Goal: Use online tool/utility: Utilize a website feature to perform a specific function

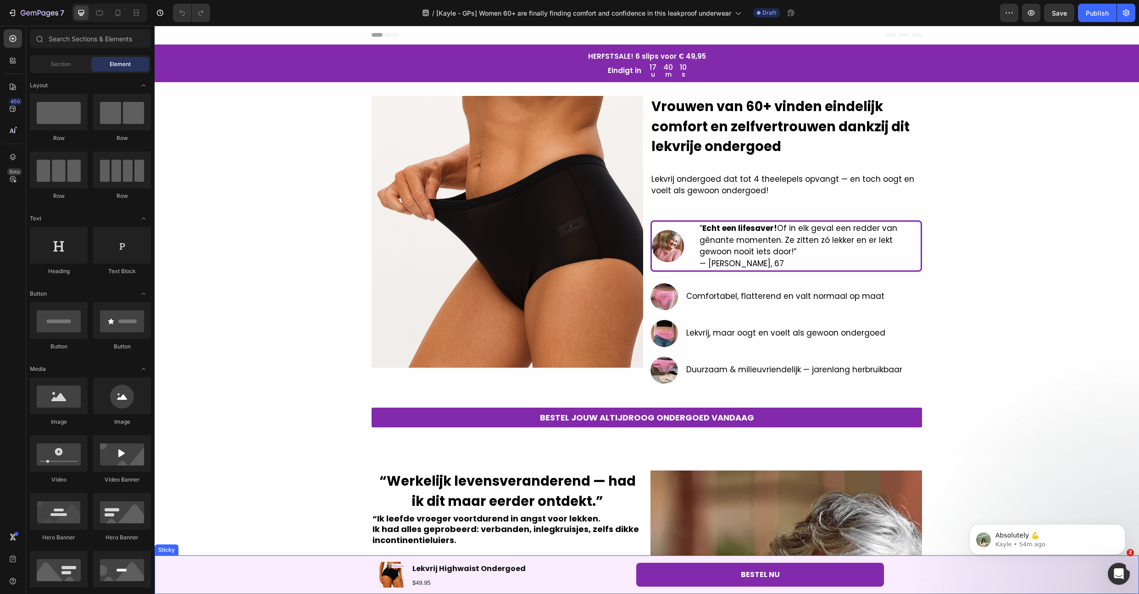
click at [241, 564] on div "Product Images Lekvrij Highwaist Ondergoed Product Title $49.95 Text Block Row …" at bounding box center [647, 574] width 985 height 39
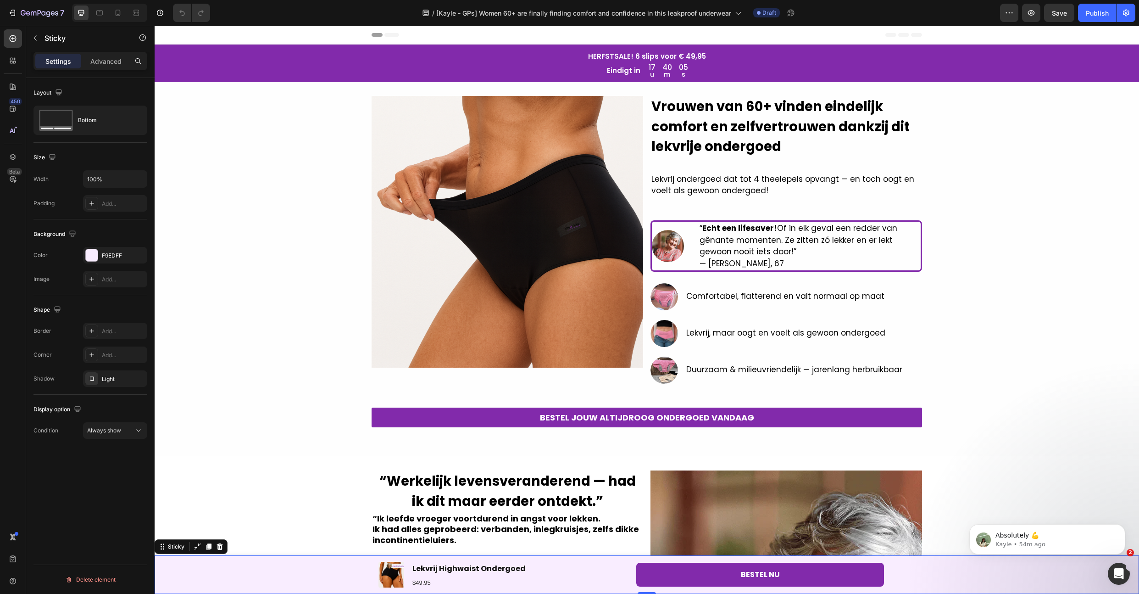
click at [250, 579] on div "Product Images Lekvrij Highwaist Ondergoed Product Title $49.95 Text Block Row …" at bounding box center [647, 574] width 985 height 39
click at [94, 123] on div "Bottom" at bounding box center [106, 120] width 56 height 21
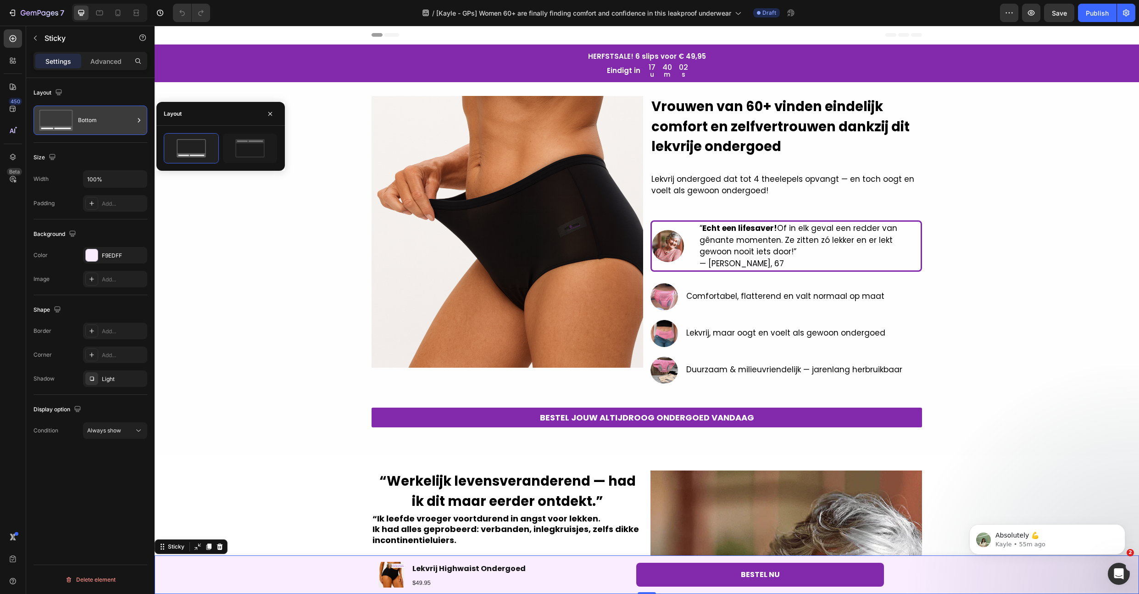
click at [94, 123] on div "Bottom" at bounding box center [106, 120] width 56 height 21
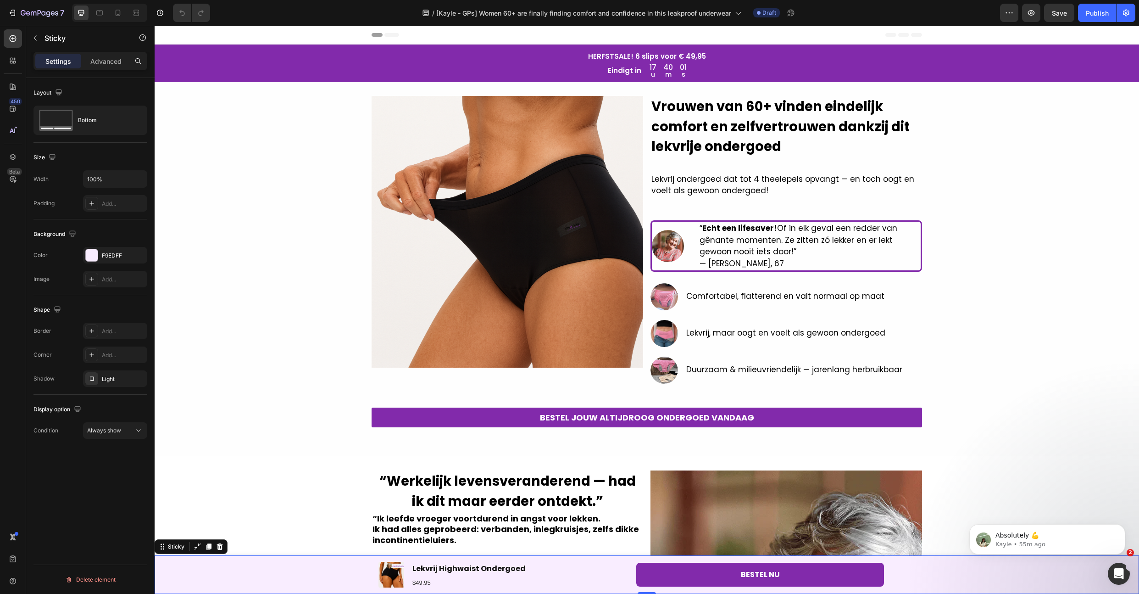
click at [56, 455] on div "Layout Bottom Size Width 100% Padding Add... Background The changes might be hi…" at bounding box center [90, 349] width 128 height 542
click at [106, 430] on span "Always show" at bounding box center [104, 430] width 34 height 7
click at [117, 476] on div "After first cart button" at bounding box center [104, 470] width 77 height 17
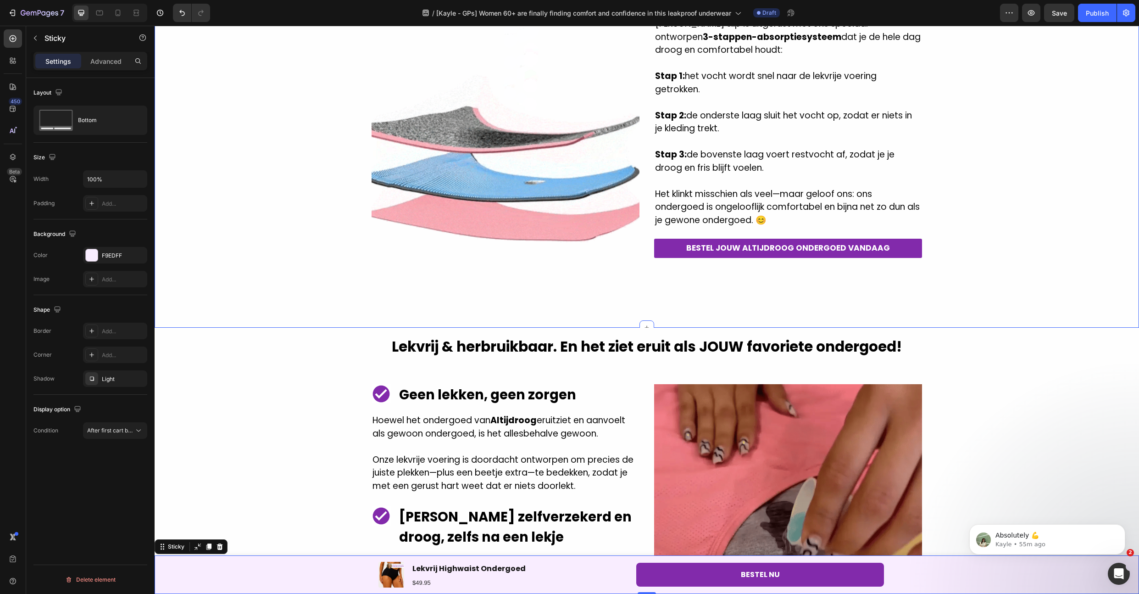
scroll to position [892, 0]
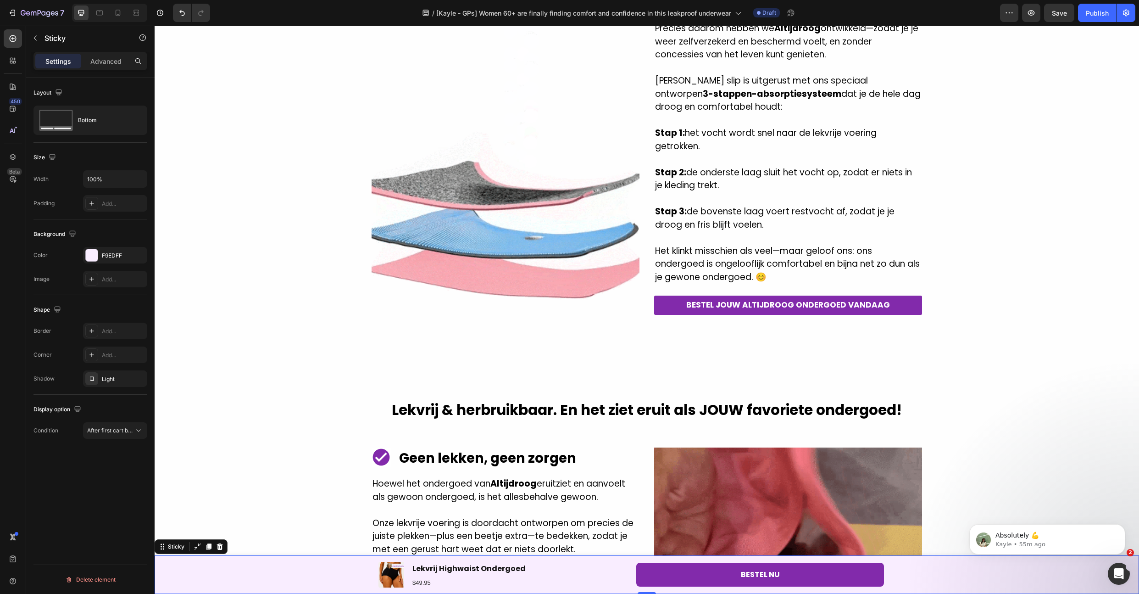
click at [117, 439] on div "Display option Condition After first cart button" at bounding box center [91, 420] width 114 height 51
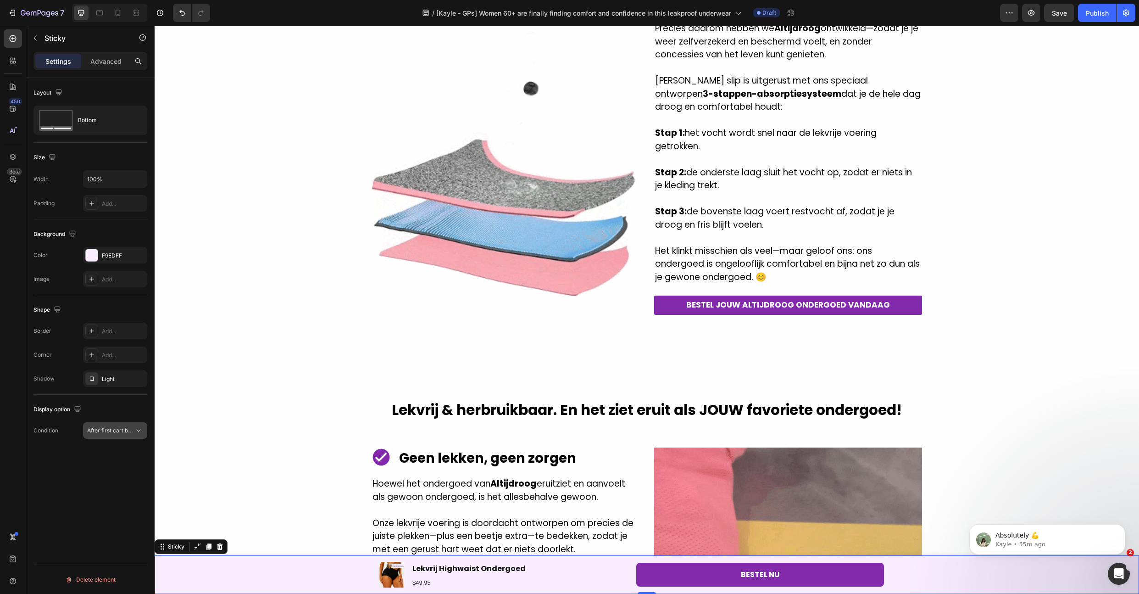
click at [122, 431] on span "After first cart button" at bounding box center [114, 430] width 54 height 7
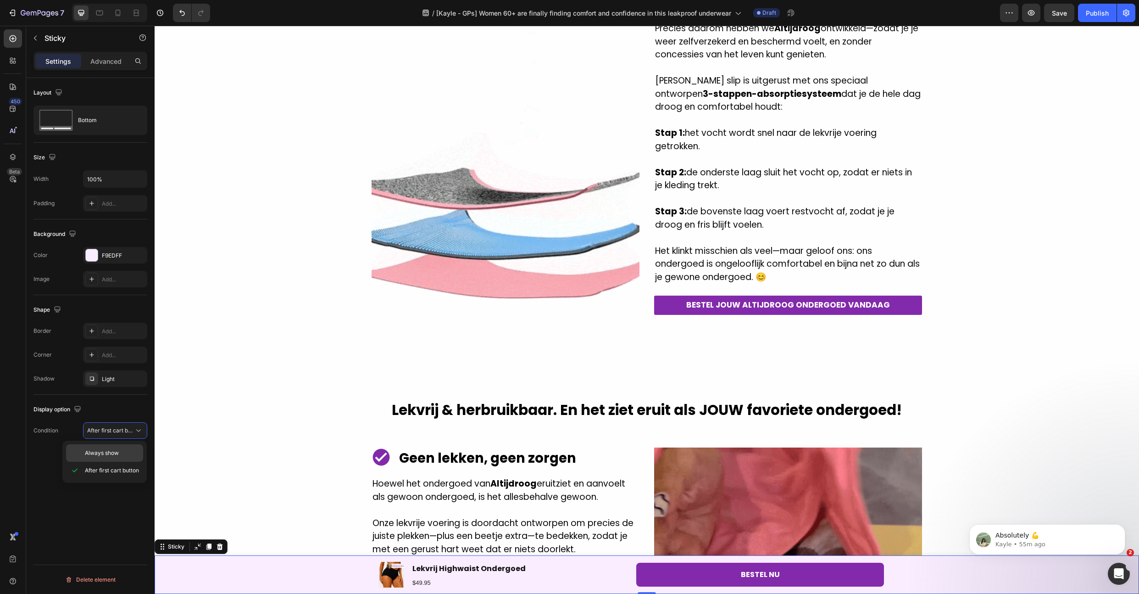
click at [109, 454] on span "Always show" at bounding box center [102, 453] width 34 height 8
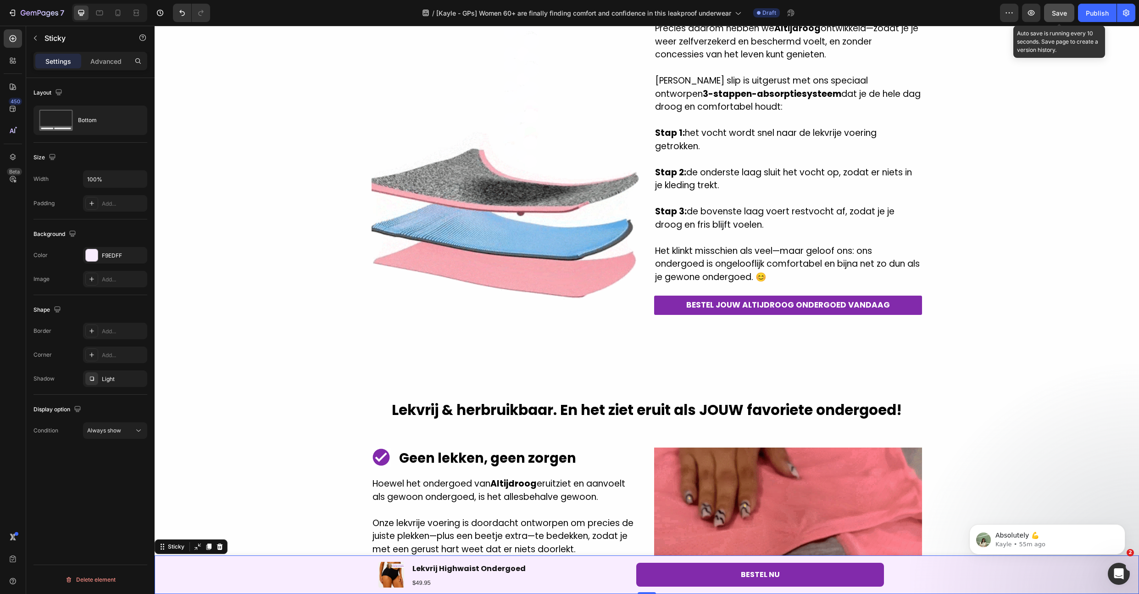
click at [1050, 11] on button "Save" at bounding box center [1059, 13] width 30 height 18
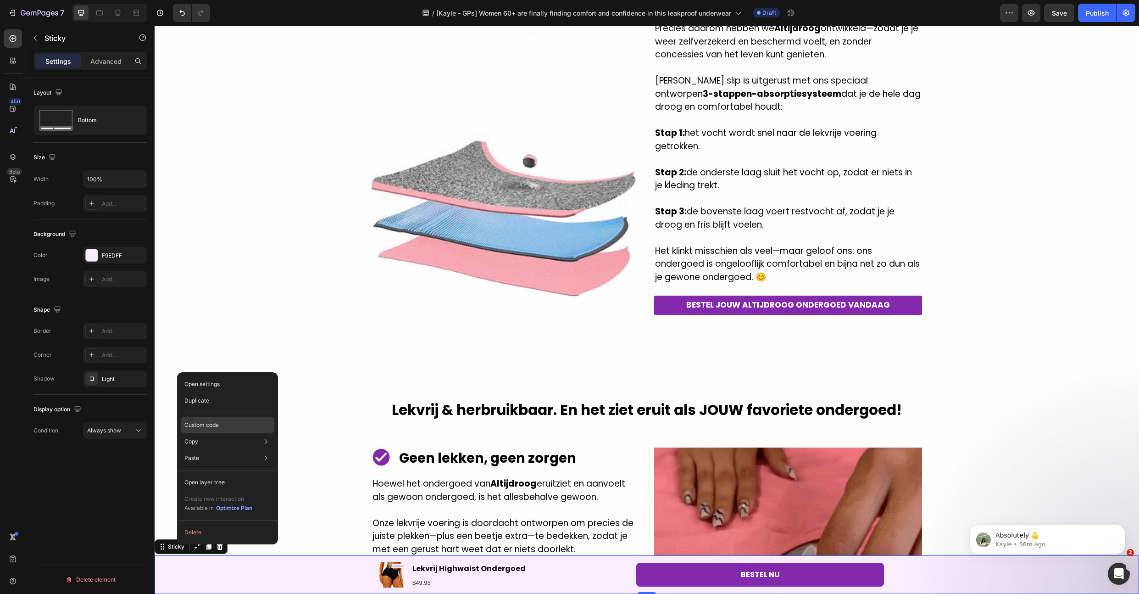
click at [229, 426] on div "Custom code" at bounding box center [228, 425] width 94 height 17
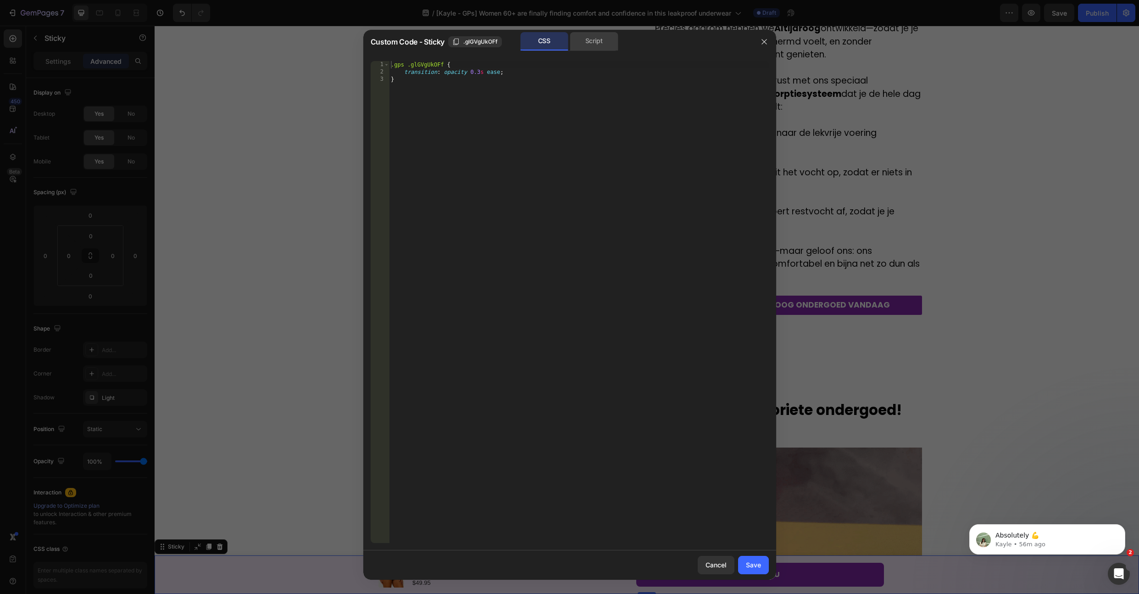
click at [595, 43] on div "Script" at bounding box center [594, 41] width 48 height 18
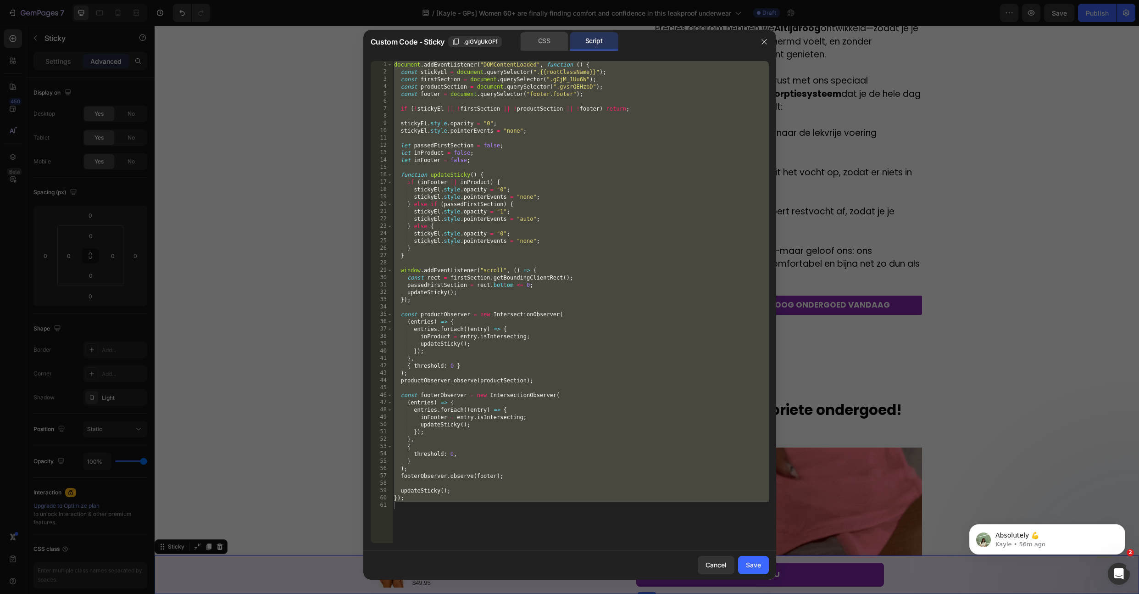
click at [539, 43] on div "CSS" at bounding box center [544, 41] width 48 height 18
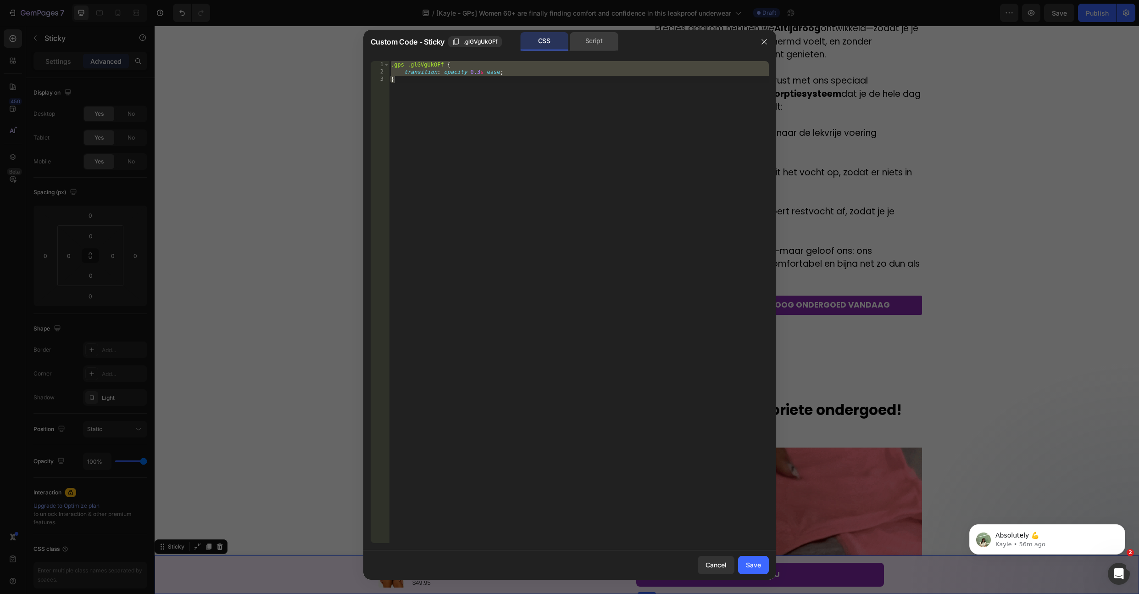
click at [585, 35] on div "Script" at bounding box center [594, 41] width 48 height 18
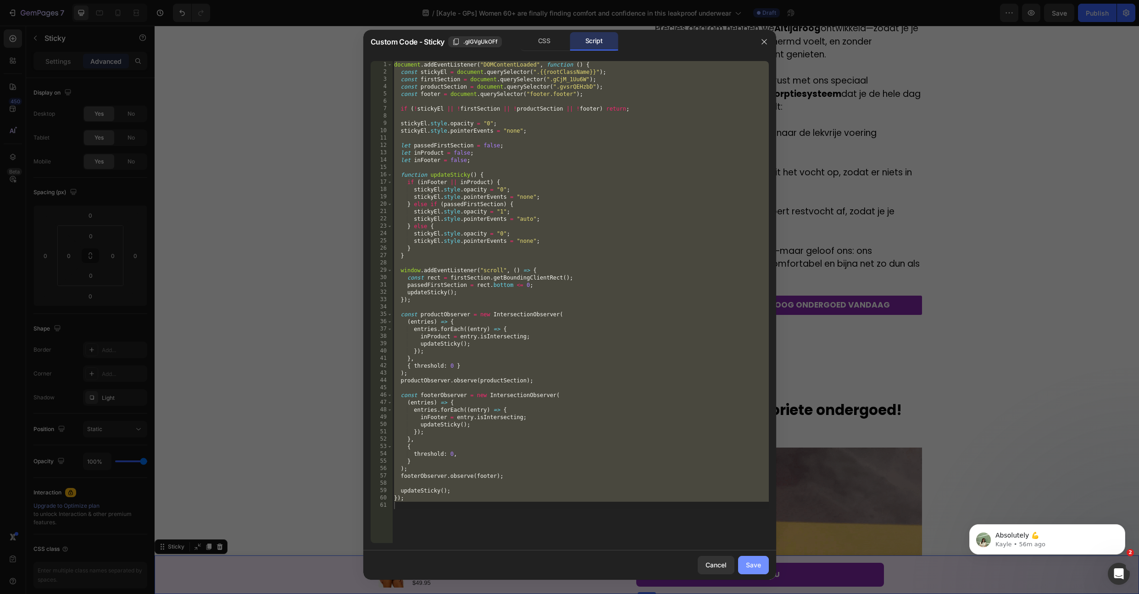
click at [755, 566] on div "Save" at bounding box center [753, 565] width 15 height 10
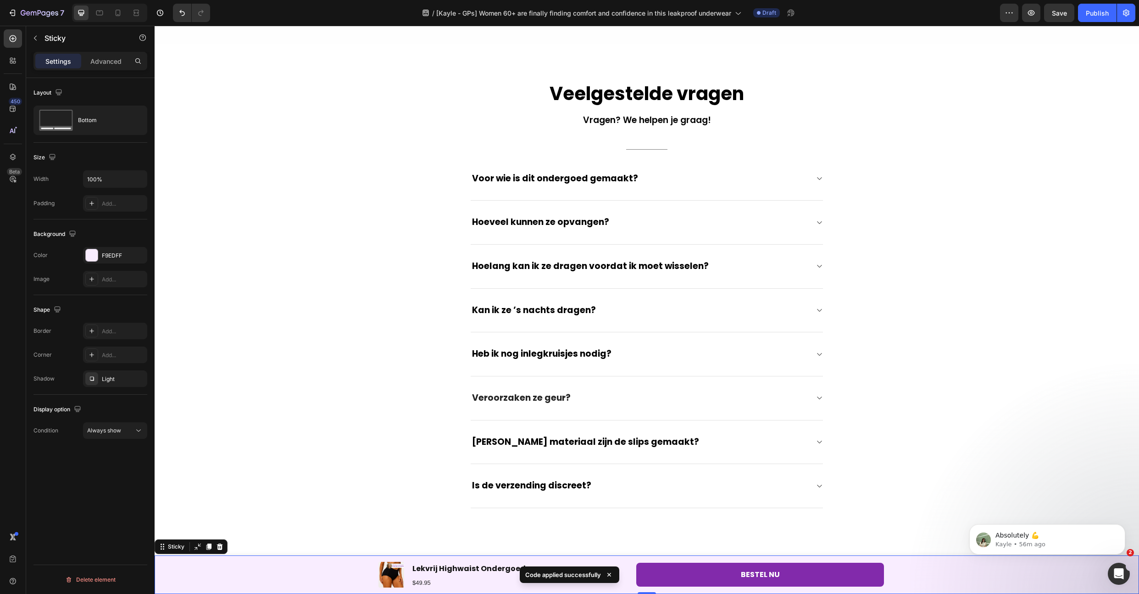
scroll to position [2940, 0]
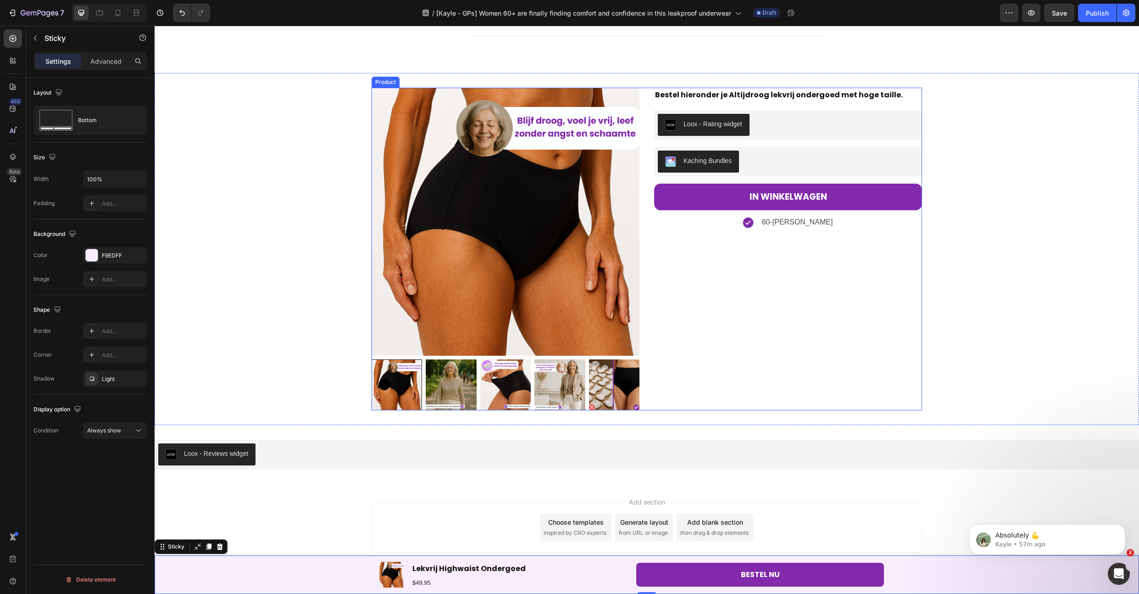
click at [697, 257] on div "Bestel hieronder je Altijdroog lekvrij ondergoed met hoge taille. Text Block Lo…" at bounding box center [788, 249] width 268 height 322
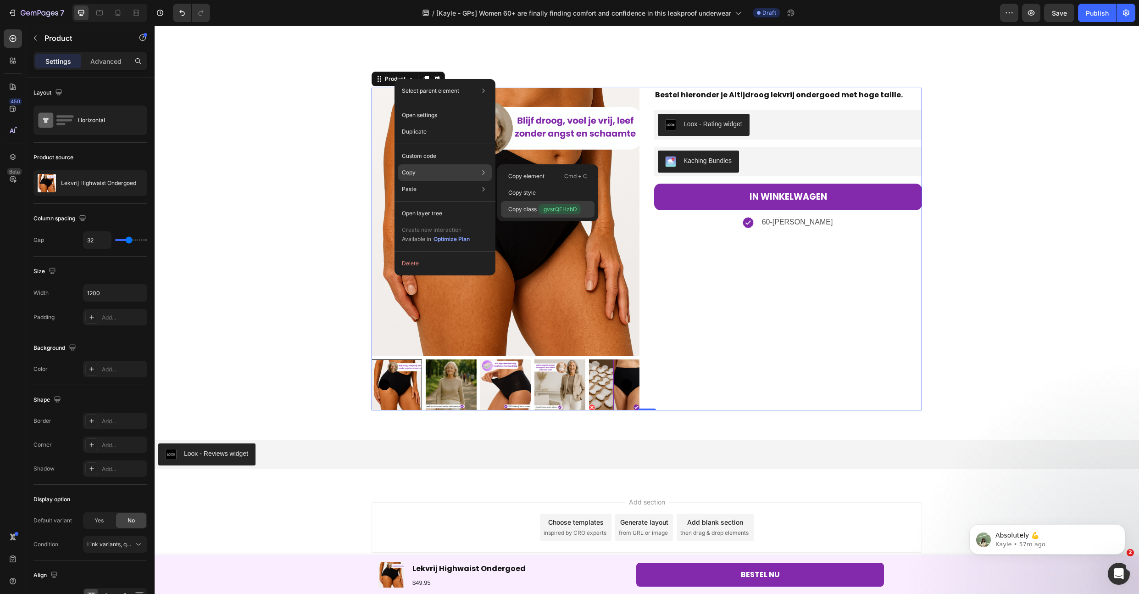
drag, startPoint x: 538, startPoint y: 213, endPoint x: 371, endPoint y: 147, distance: 179.2
click at [538, 213] on p "Copy class .gvsrQEHzbD" at bounding box center [544, 209] width 73 height 10
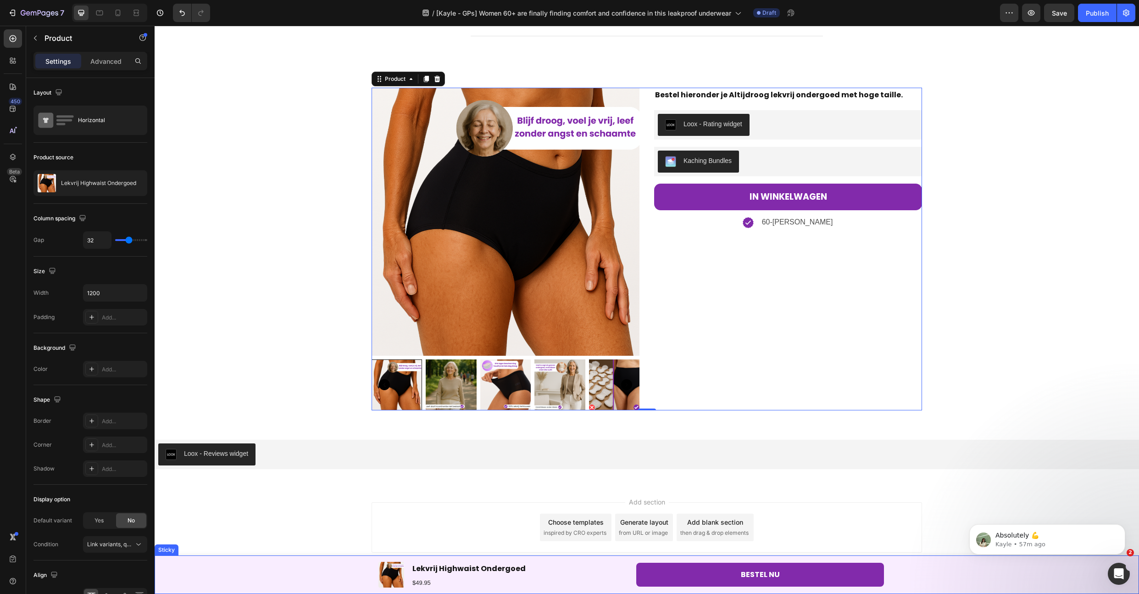
click at [240, 575] on div "Product Images Lekvrij Highwaist Ondergoed Product Title $49.95 Text Block Row …" at bounding box center [647, 574] width 985 height 39
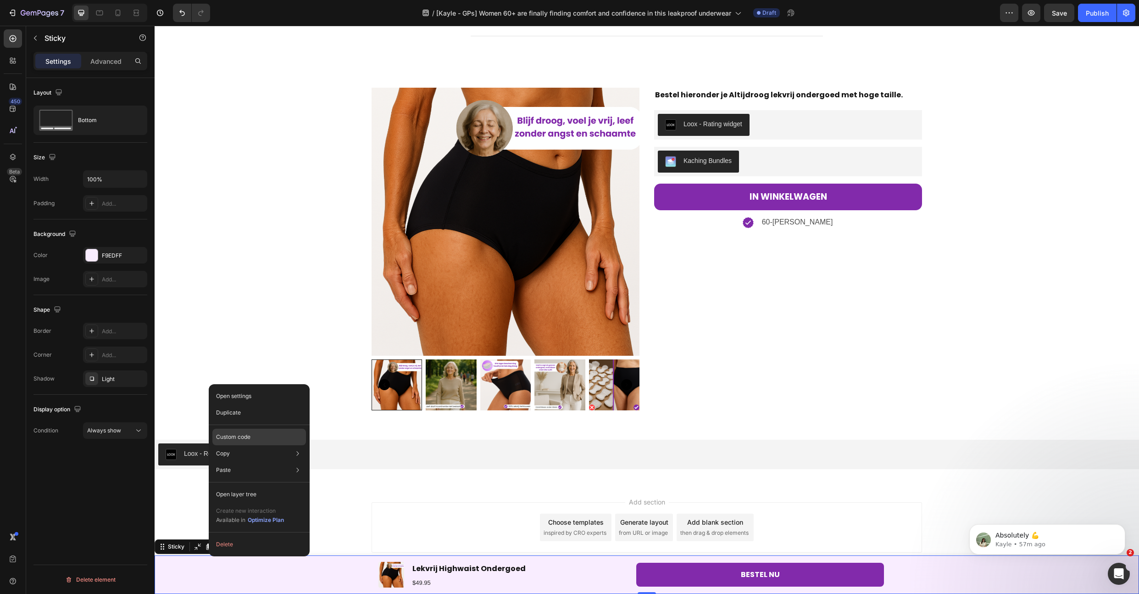
click at [249, 436] on p "Custom code" at bounding box center [233, 437] width 34 height 8
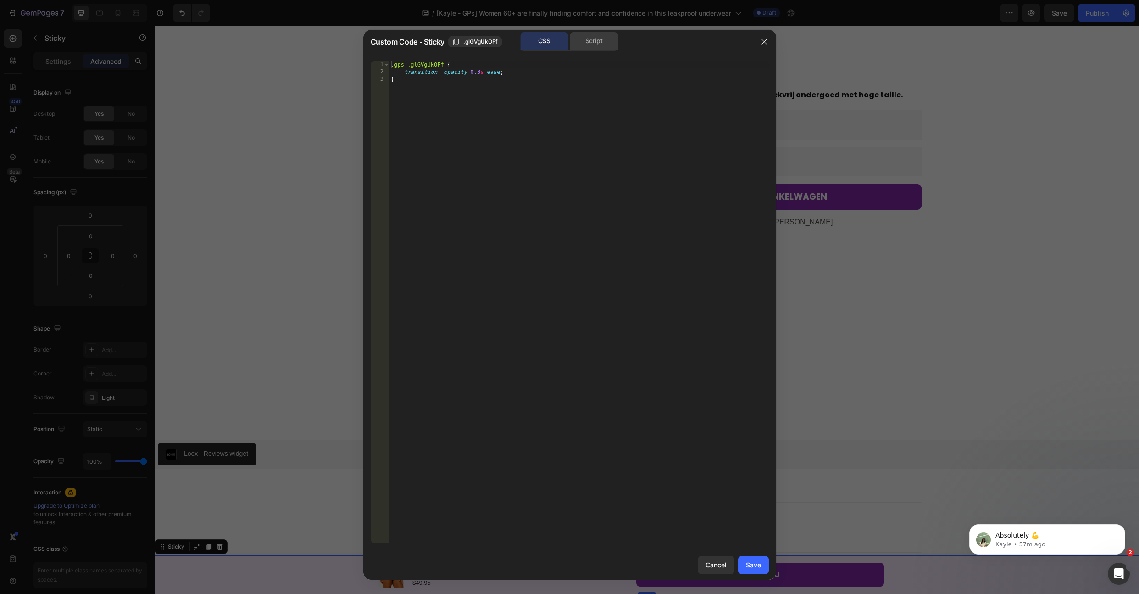
click at [600, 44] on div "Script" at bounding box center [594, 41] width 48 height 18
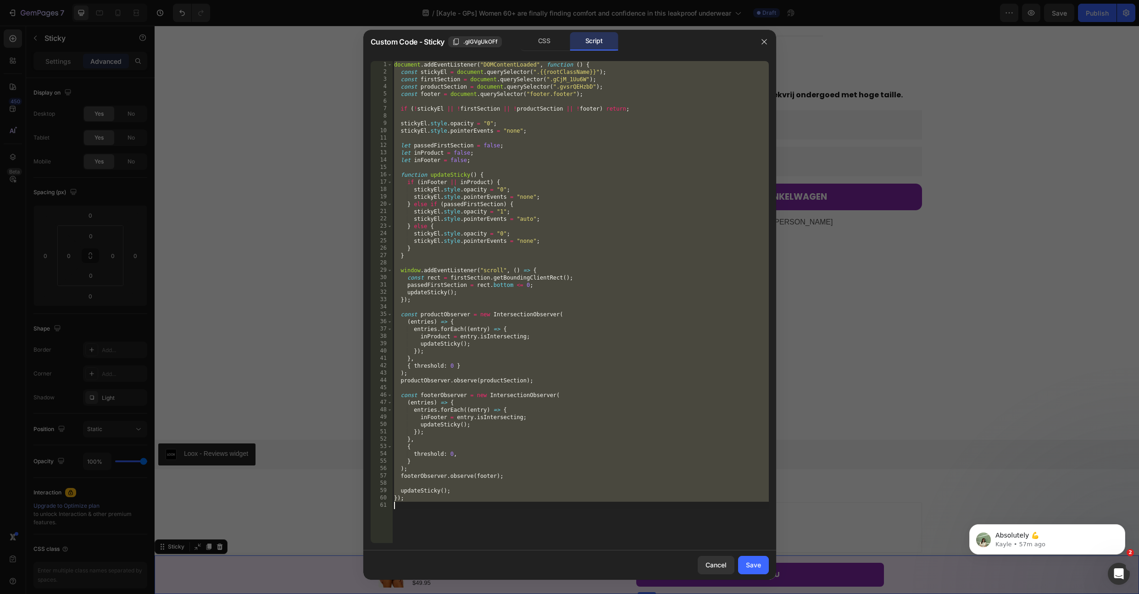
click at [637, 77] on div "document . addEventListener ( "DOMContentLoaded" , function ( ) { const stickyE…" at bounding box center [580, 309] width 377 height 497
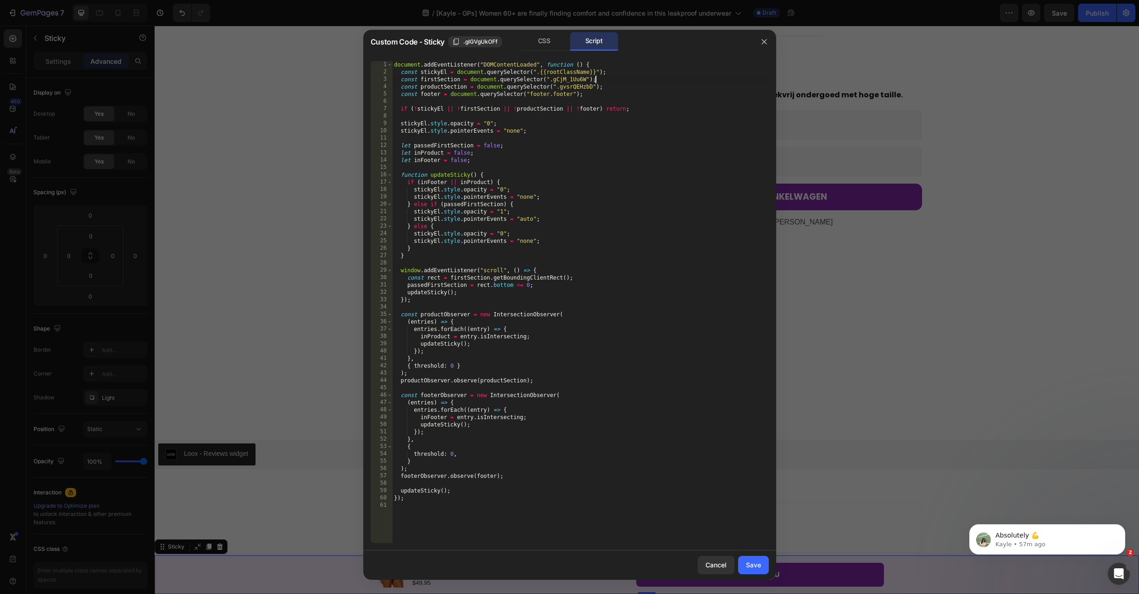
click at [626, 88] on div "document . addEventListener ( "DOMContentLoaded" , function ( ) { const stickyE…" at bounding box center [580, 309] width 377 height 497
paste textarea ".gvsrQEHzbD"
click at [641, 225] on div "document . addEventListener ( "DOMContentLoaded" , function ( ) { const stickyE…" at bounding box center [580, 309] width 377 height 497
click at [446, 86] on div "document . addEventListener ( "DOMContentLoaded" , function ( ) { const stickyE…" at bounding box center [580, 309] width 377 height 497
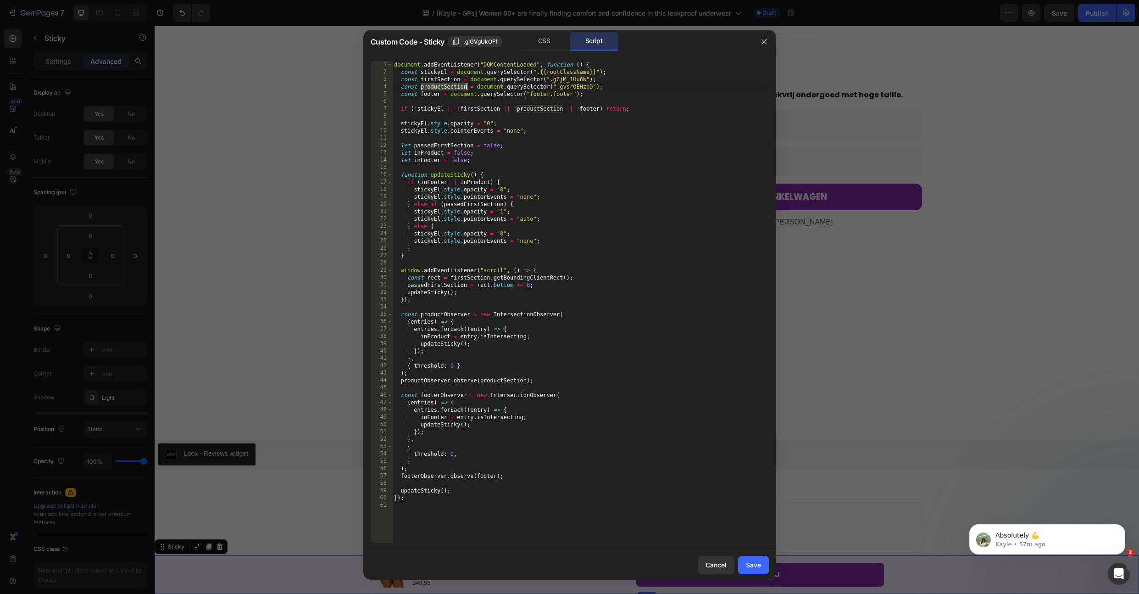
click at [625, 189] on div "document . addEventListener ( "DOMContentLoaded" , function ( ) { const stickyE…" at bounding box center [580, 309] width 377 height 497
type textarea "stickyEl.style.opacity = "0";"
type input "productSection"
click at [611, 185] on div "document . addEventListener ( "DOMContentLoaded" , function ( ) { const stickyE…" at bounding box center [580, 309] width 377 height 497
click at [758, 70] on div "productSection ​ ​ All Replace All + 3 of 3 .* Aa \b S" at bounding box center [693, 73] width 152 height 24
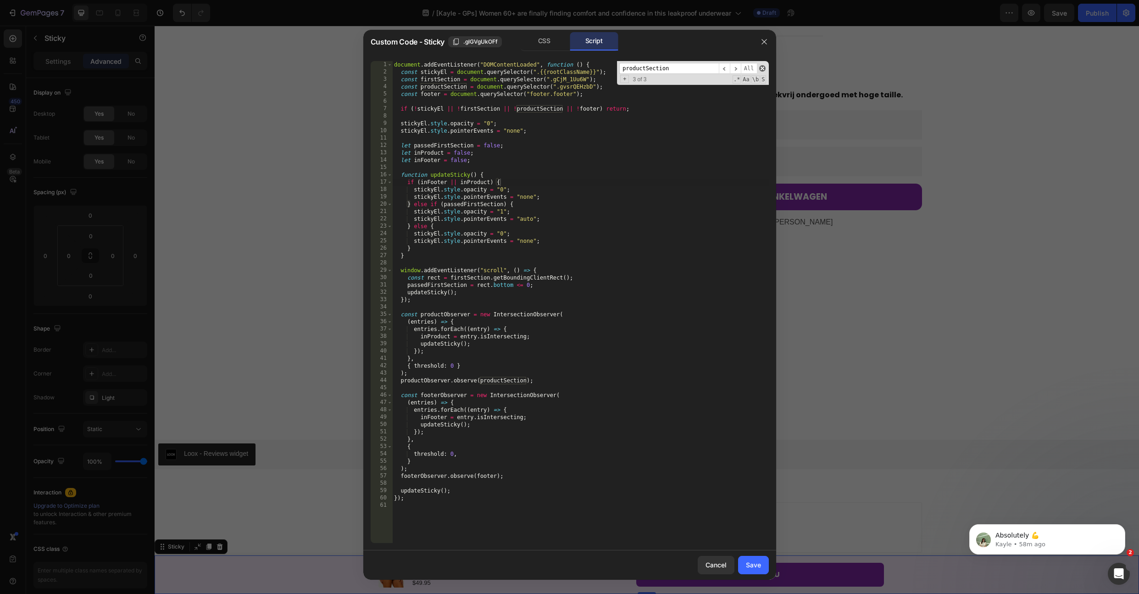
click at [763, 68] on span at bounding box center [762, 68] width 6 height 6
click at [430, 81] on div "document . addEventListener ( "DOMContentLoaded" , function ( ) { const stickyE…" at bounding box center [580, 309] width 377 height 497
click at [582, 222] on div "document . addEventListener ( "DOMContentLoaded" , function ( ) { const stickyE…" at bounding box center [580, 309] width 377 height 497
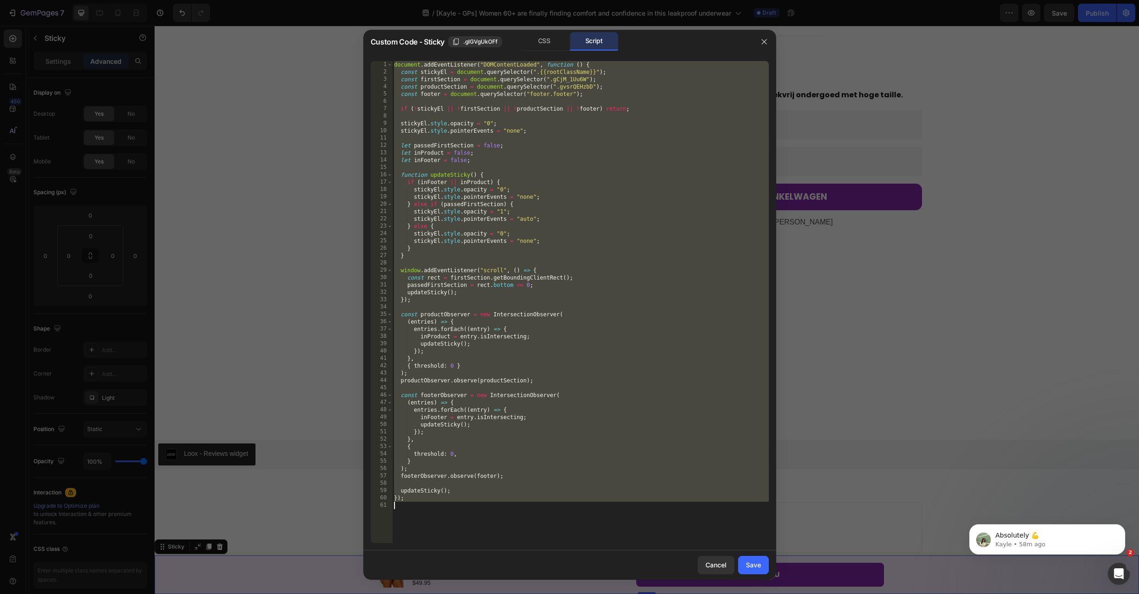
click at [637, 83] on div "document . addEventListener ( "DOMContentLoaded" , function ( ) { const stickyE…" at bounding box center [580, 309] width 377 height 497
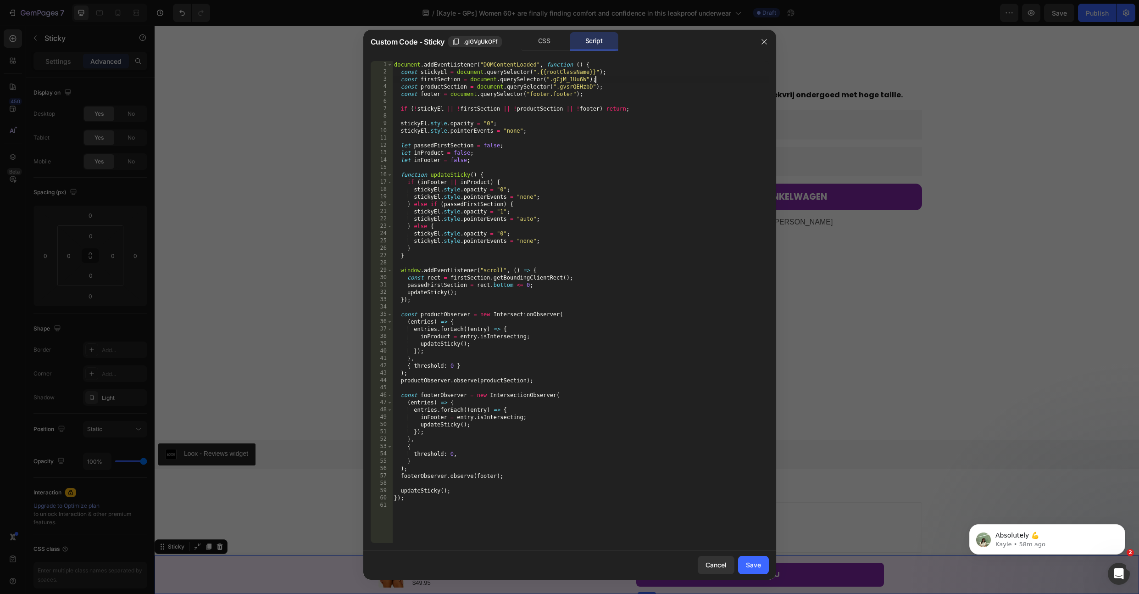
click at [624, 85] on div "document . addEventListener ( "DOMContentLoaded" , function ( ) { const stickyE…" at bounding box center [580, 309] width 377 height 497
click at [613, 81] on div "document . addEventListener ( "DOMContentLoaded" , function ( ) { const stickyE…" at bounding box center [580, 309] width 377 height 497
drag, startPoint x: 501, startPoint y: 108, endPoint x: 448, endPoint y: 108, distance: 53.2
click at [448, 108] on div "document . addEventListener ( "DOMContentLoaded" , function ( ) { const stickyE…" at bounding box center [580, 309] width 377 height 497
click at [442, 81] on div "document . addEventListener ( "DOMContentLoaded" , function ( ) { const stickyE…" at bounding box center [580, 309] width 377 height 497
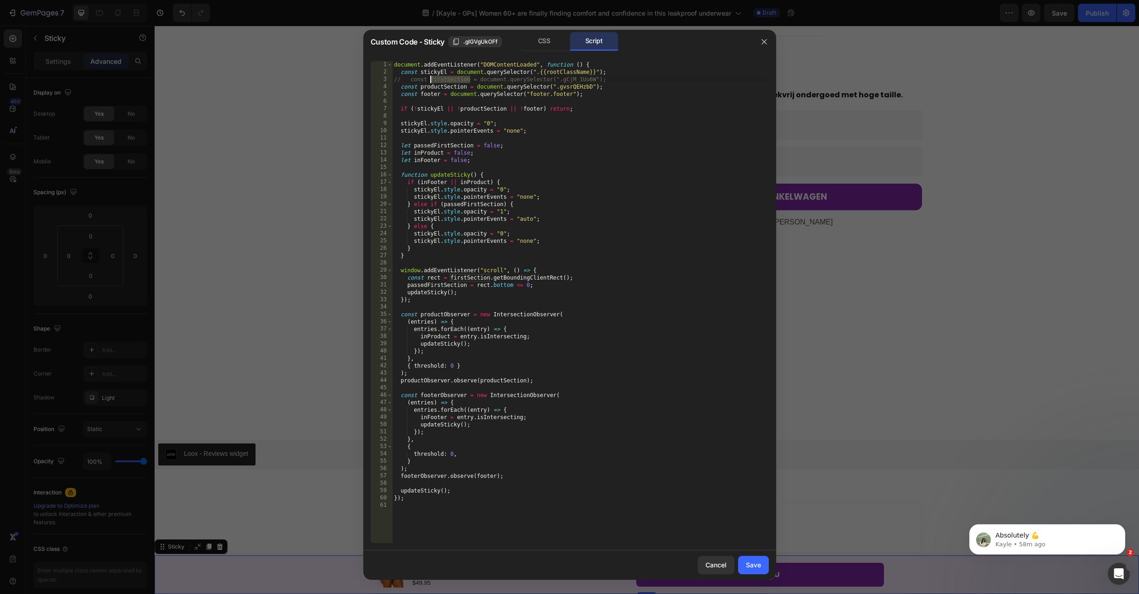
click at [442, 81] on div "document . addEventListener ( "DOMContentLoaded" , function ( ) { const stickyE…" at bounding box center [580, 309] width 377 height 497
click at [591, 283] on div "document . addEventListener ( "DOMContentLoaded" , function ( ) { const stickyE…" at bounding box center [580, 309] width 377 height 497
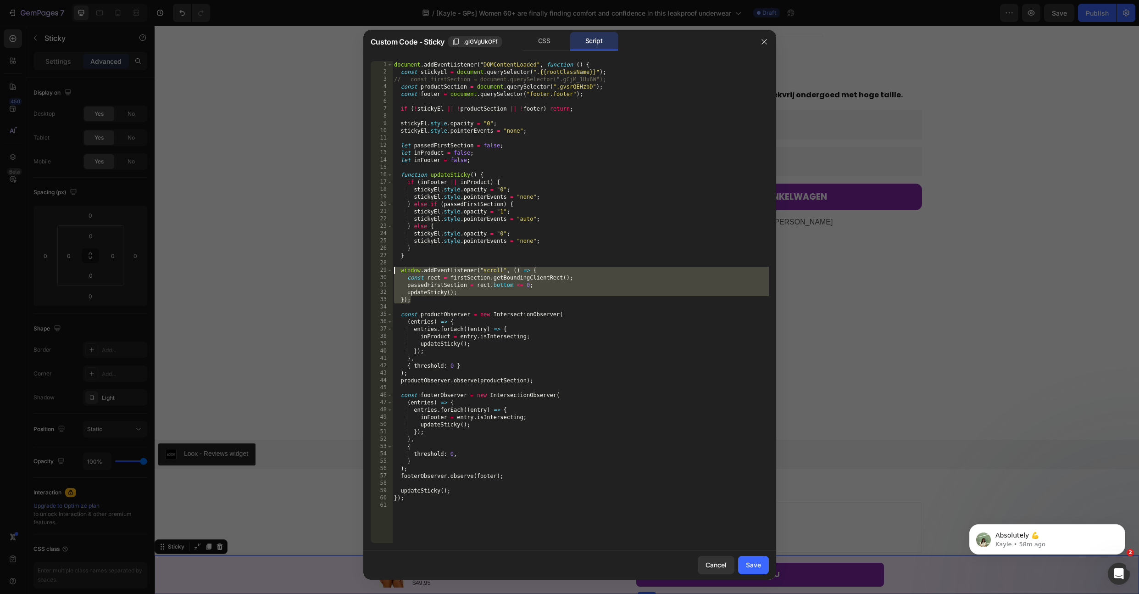
drag, startPoint x: 423, startPoint y: 301, endPoint x: 384, endPoint y: 269, distance: 49.9
click at [384, 269] on div "passedFirstSection = rect.bottom <= 0; 1 2 3 4 5 6 7 8 9 10 11 12 13 14 15 16 1…" at bounding box center [570, 302] width 398 height 482
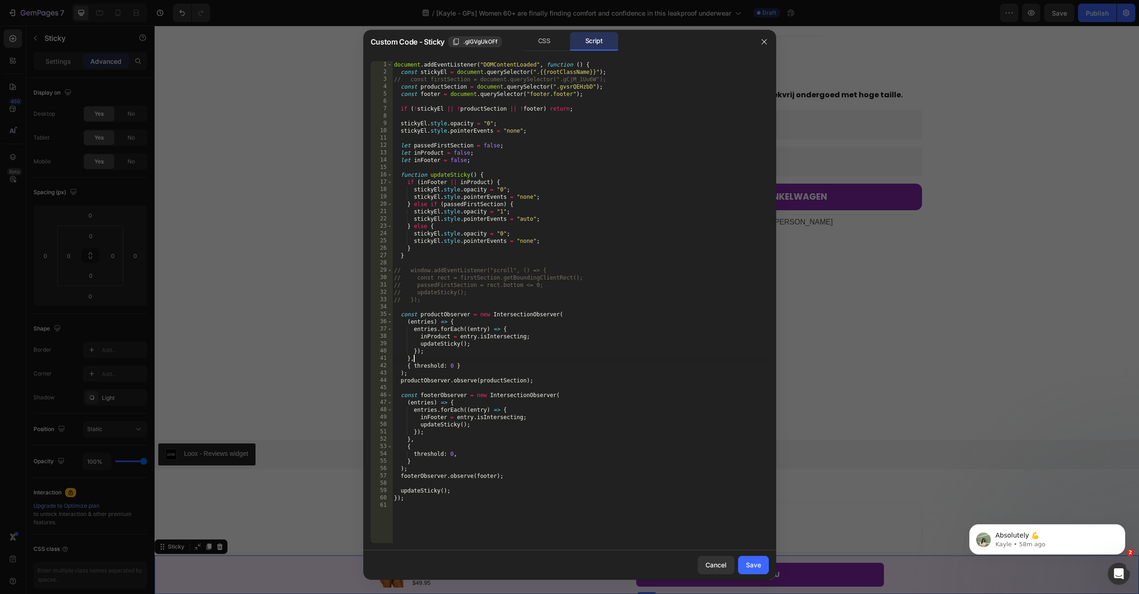
click at [649, 355] on div "document . addEventListener ( "DOMContentLoaded" , function ( ) { const stickyE…" at bounding box center [580, 309] width 377 height 497
type textarea "},"
drag, startPoint x: 753, startPoint y: 562, endPoint x: 781, endPoint y: 202, distance: 360.9
click at [753, 562] on div "Save" at bounding box center [753, 565] width 15 height 10
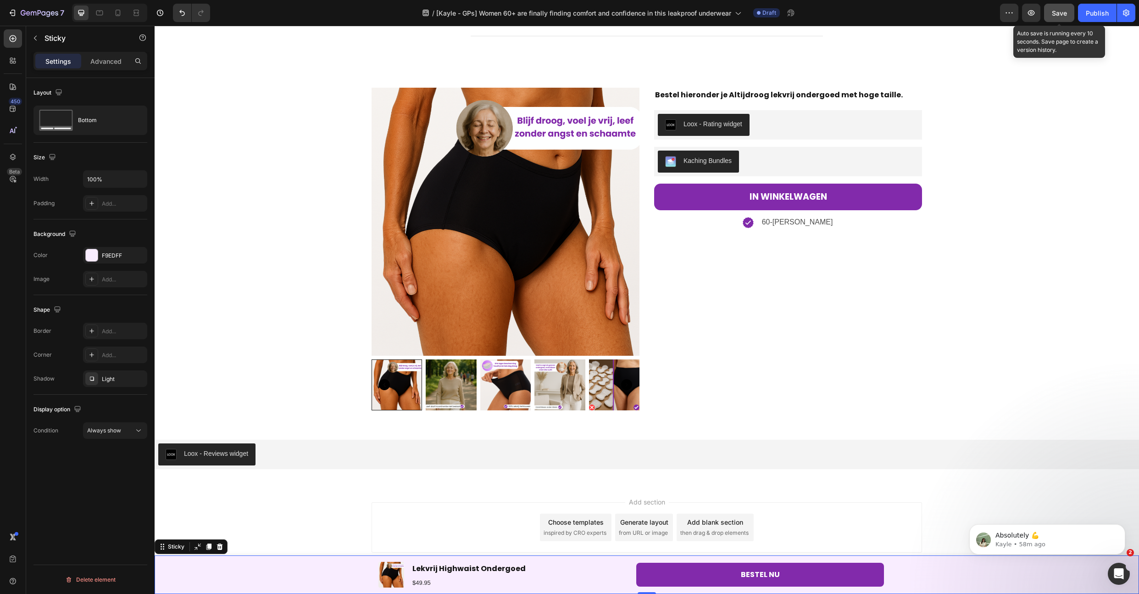
click at [1062, 13] on span "Save" at bounding box center [1059, 13] width 15 height 8
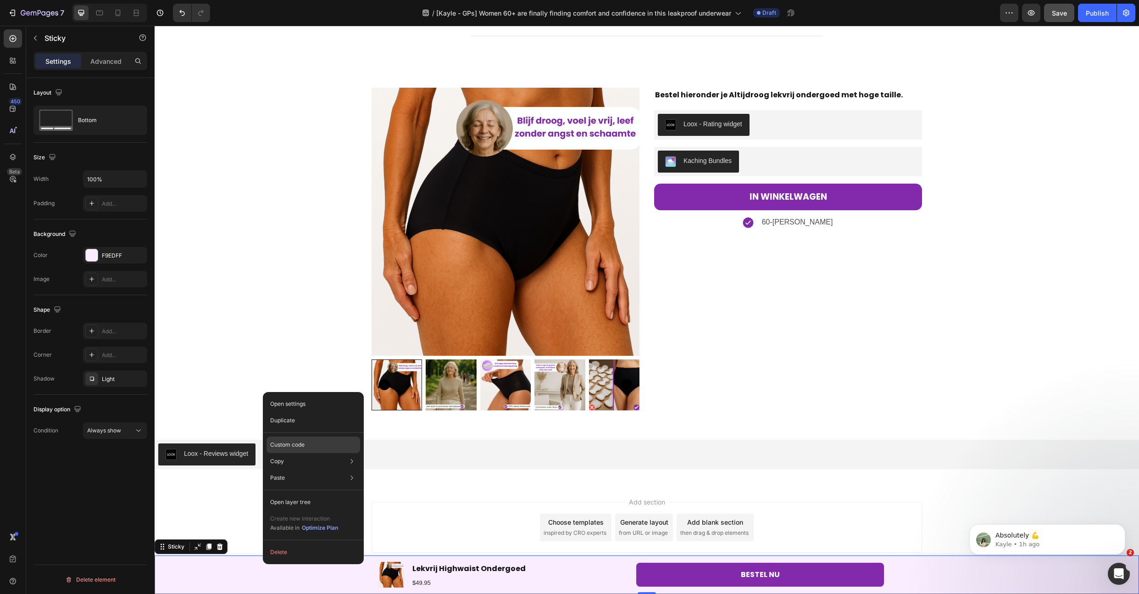
click at [307, 436] on div "Custom code" at bounding box center [314, 444] width 94 height 17
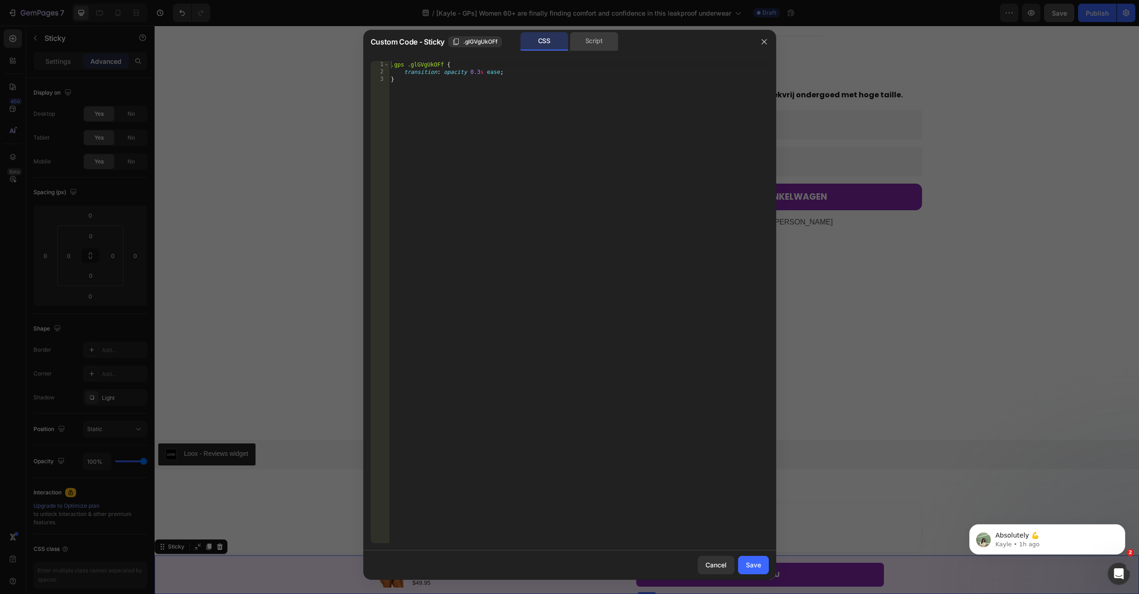
click at [584, 42] on div "Script" at bounding box center [594, 41] width 48 height 18
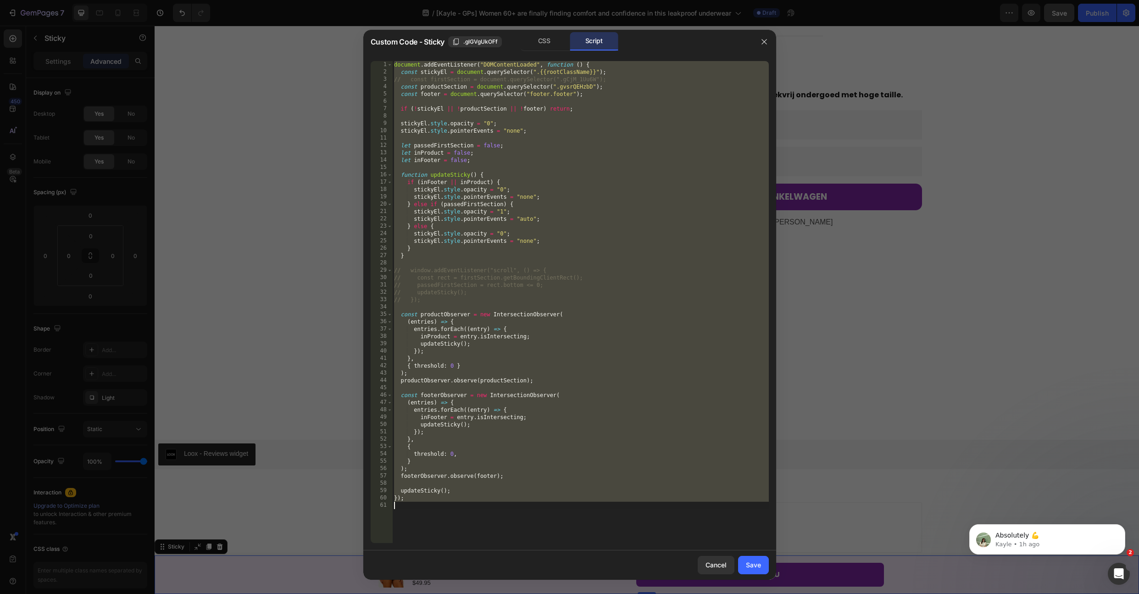
click at [553, 90] on div "document . addEventListener ( "DOMContentLoaded" , function ( ) { const stickyE…" at bounding box center [580, 309] width 377 height 497
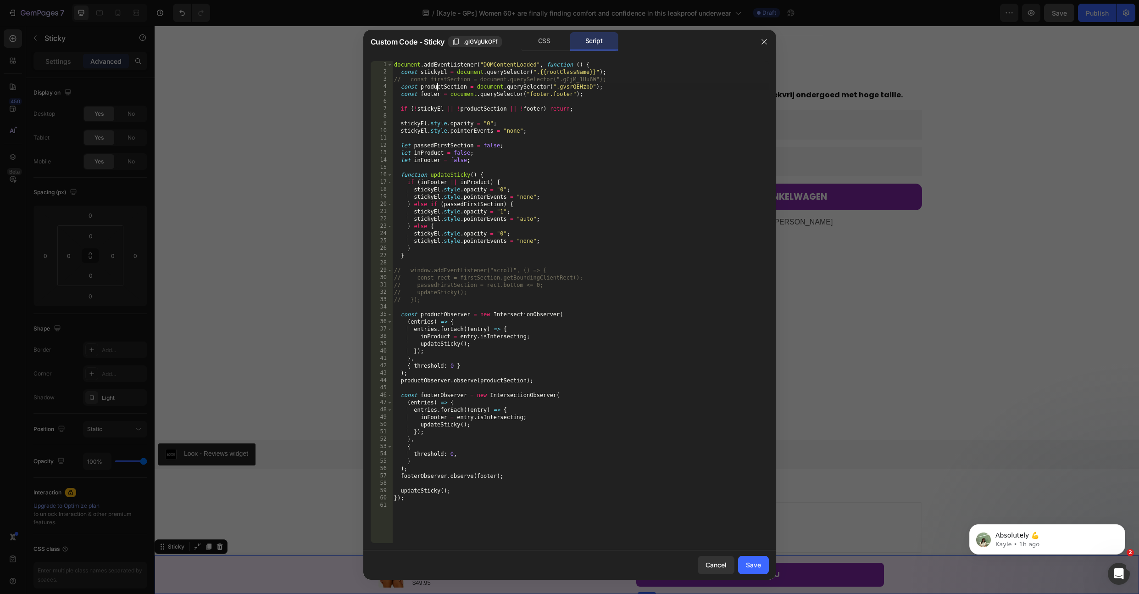
click at [438, 86] on div "document . addEventListener ( "DOMContentLoaded" , function ( ) { const stickyE…" at bounding box center [580, 309] width 377 height 497
type textarea "const productSection = document.querySelector(".gvsrQEHzbD");"
click at [438, 86] on div "document . addEventListener ( "DOMContentLoaded" , function ( ) { const stickyE…" at bounding box center [580, 309] width 377 height 497
click at [485, 168] on div "document . addEventListener ( "DOMContentLoaded" , function ( ) { const stickyE…" at bounding box center [580, 309] width 377 height 497
click at [492, 160] on div "document . addEventListener ( "DOMContentLoaded" , function ( ) { const stickyE…" at bounding box center [580, 309] width 377 height 497
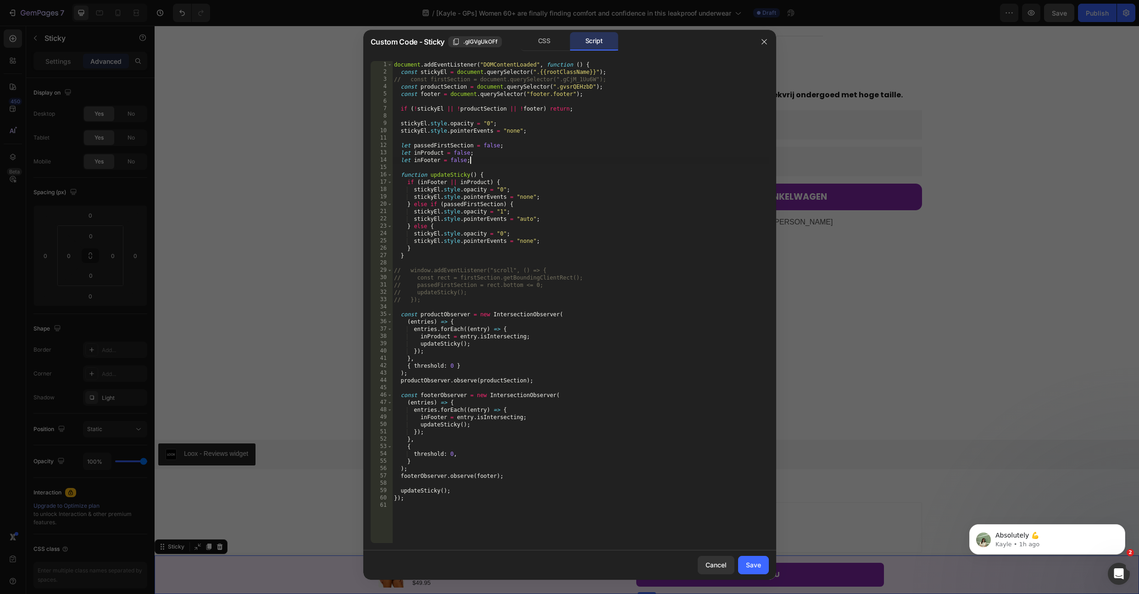
click at [494, 158] on div "document . addEventListener ( "DOMContentLoaded" , function ( ) { const stickyE…" at bounding box center [580, 309] width 377 height 497
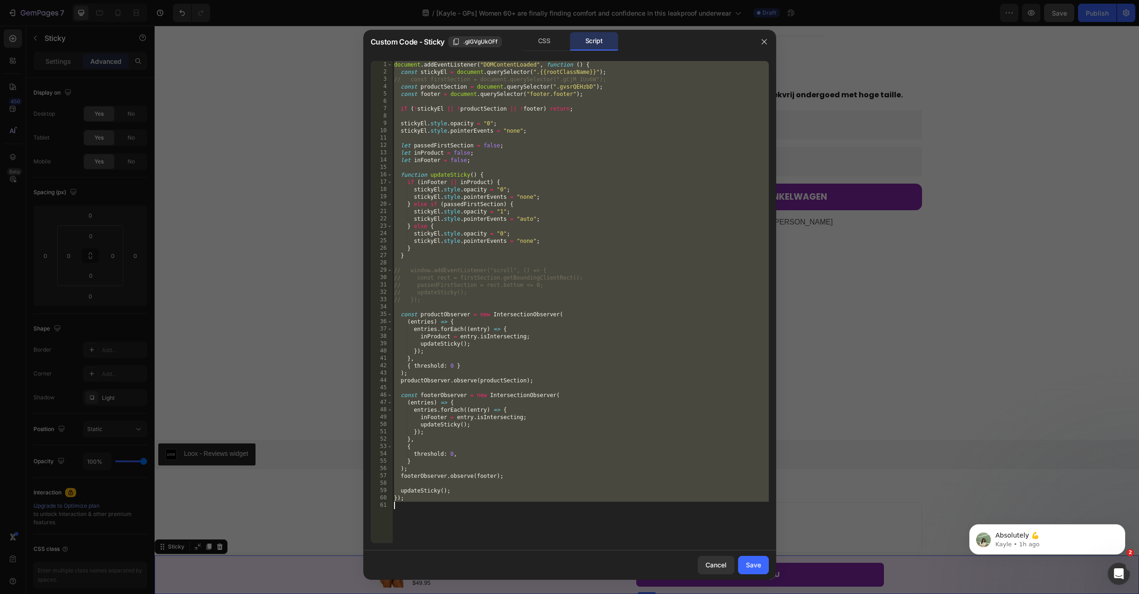
click at [571, 216] on div "document . addEventListener ( "DOMContentLoaded" , function ( ) { const stickyE…" at bounding box center [580, 309] width 377 height 497
type textarea "});"
paste textarea
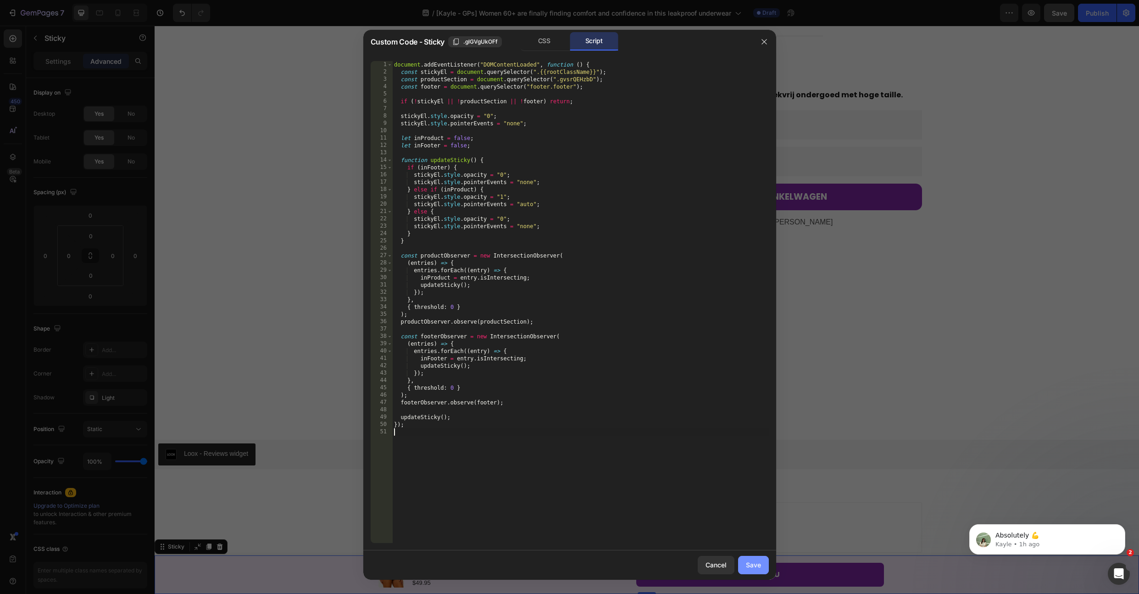
click at [748, 562] on div "Save" at bounding box center [753, 565] width 15 height 10
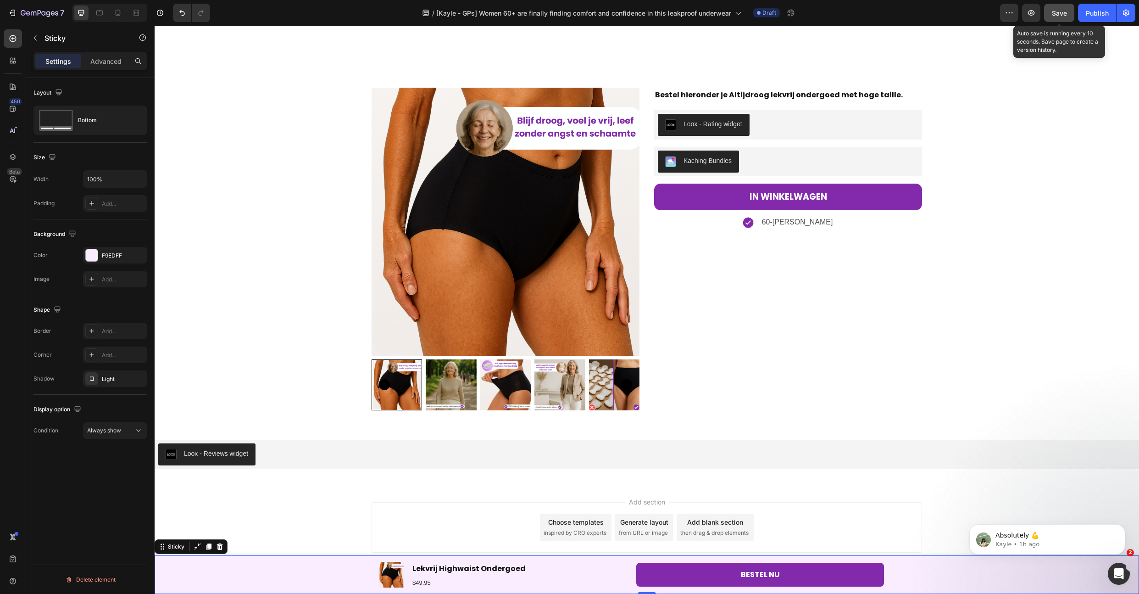
click at [1056, 11] on span "Save" at bounding box center [1059, 13] width 15 height 8
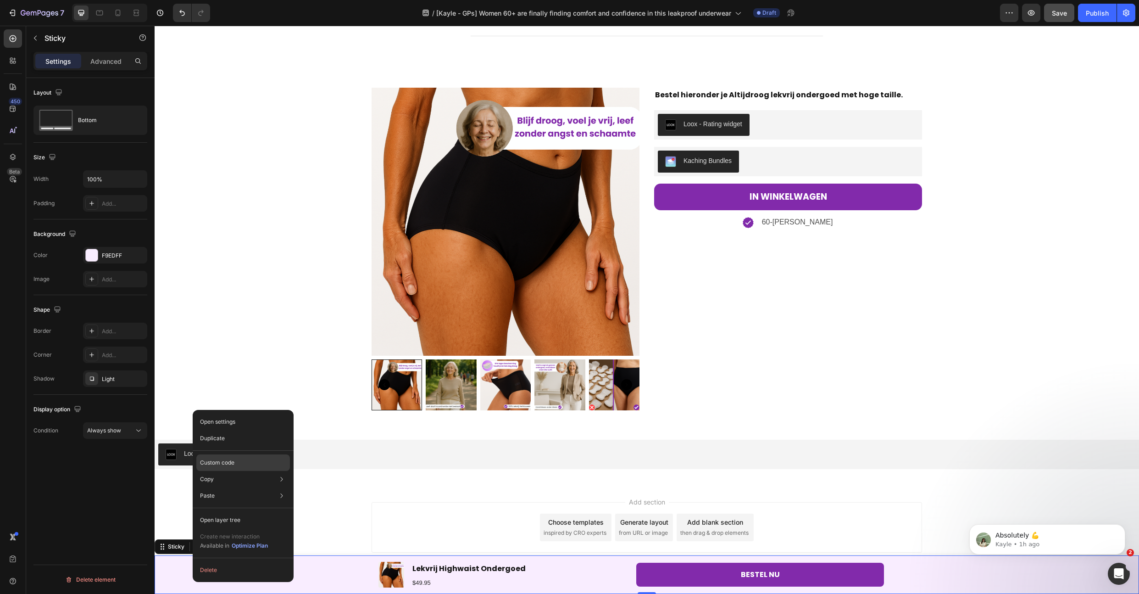
click at [242, 467] on div "Custom code" at bounding box center [243, 462] width 94 height 17
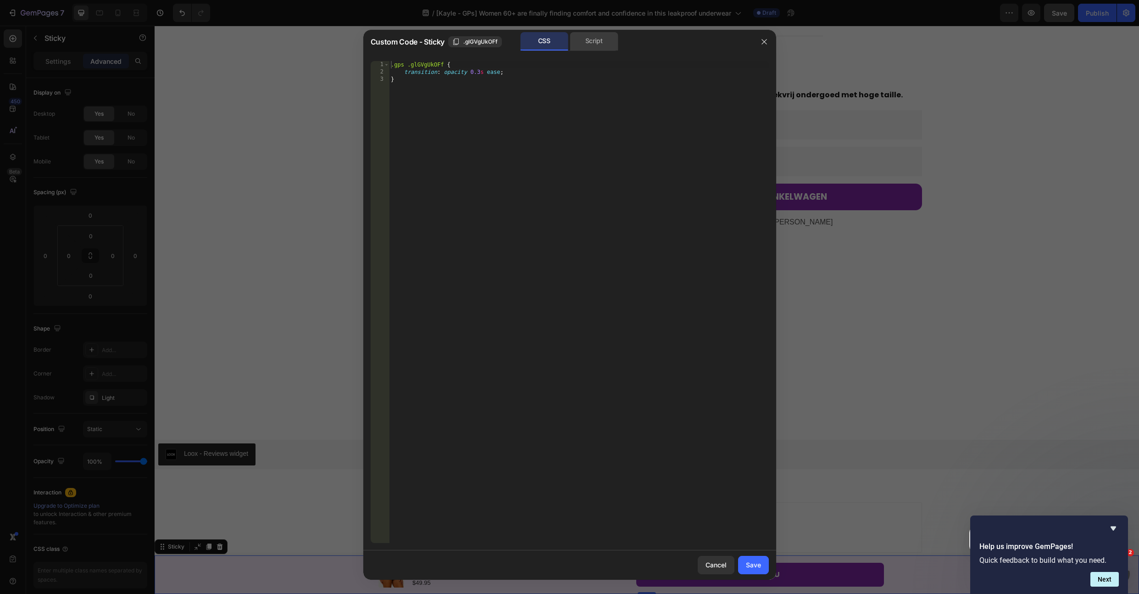
click at [593, 38] on div "Script" at bounding box center [594, 41] width 48 height 18
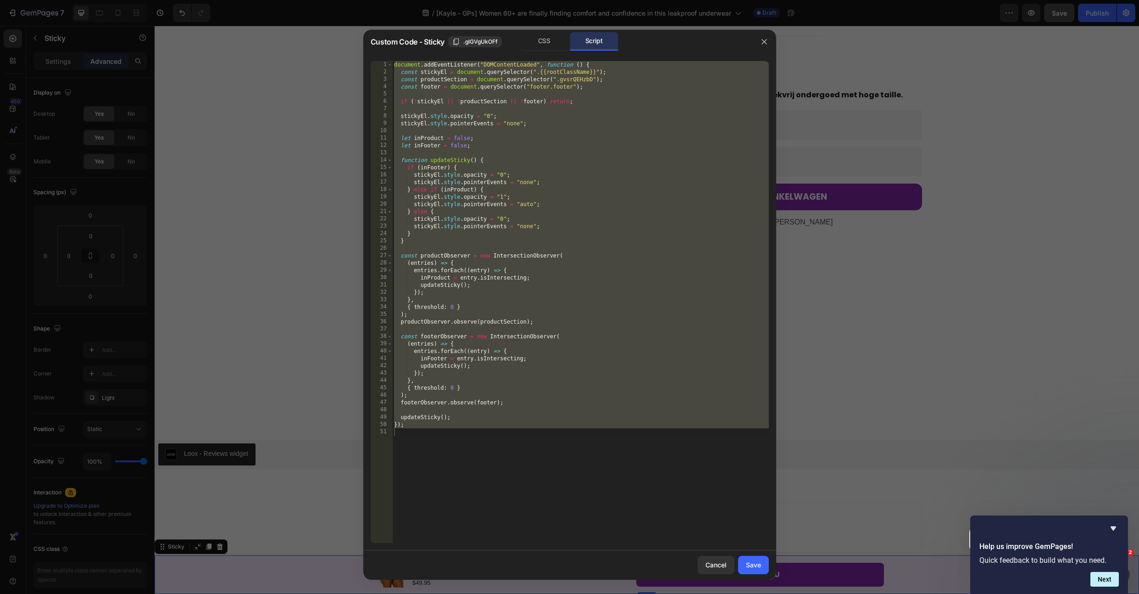
click at [594, 158] on div "document . addEventListener ( "DOMContentLoaded" , function ( ) { const stickyE…" at bounding box center [580, 309] width 377 height 497
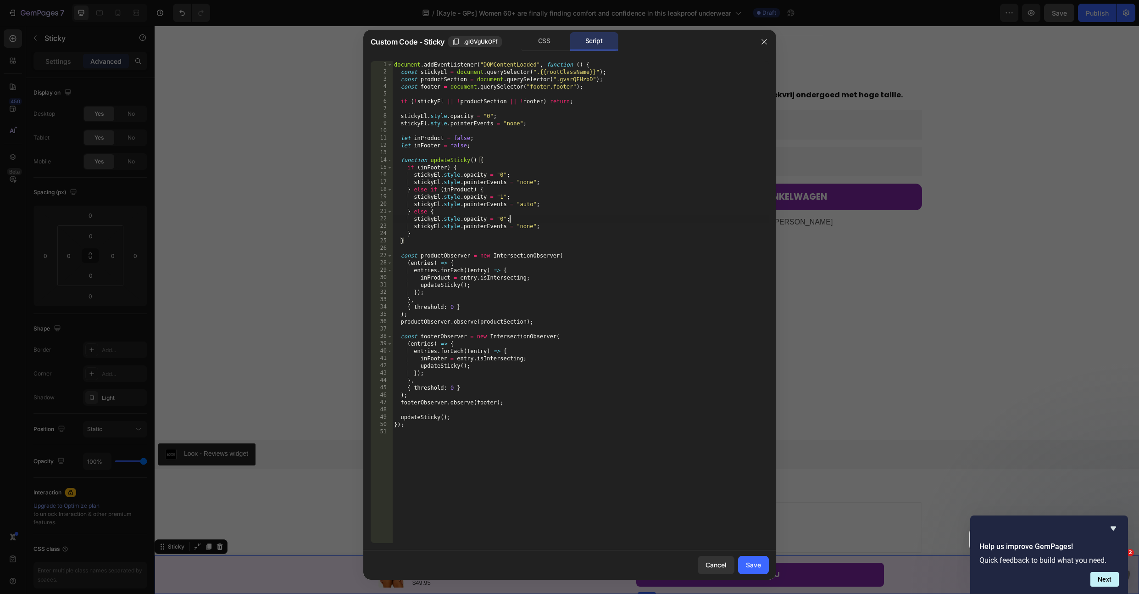
drag, startPoint x: 575, startPoint y: 220, endPoint x: 593, endPoint y: 153, distance: 69.9
click at [586, 169] on div "document . addEventListener ( "DOMContentLoaded" , function ( ) { const stickyE…" at bounding box center [580, 309] width 377 height 497
type textarea "if (inFooter) { stickyEl.style.opacity = "0";"
click at [564, 249] on div "document . addEventListener ( "DOMContentLoaded" , function ( ) { const stickyE…" at bounding box center [580, 309] width 377 height 497
drag, startPoint x: 587, startPoint y: 198, endPoint x: 609, endPoint y: 151, distance: 52.8
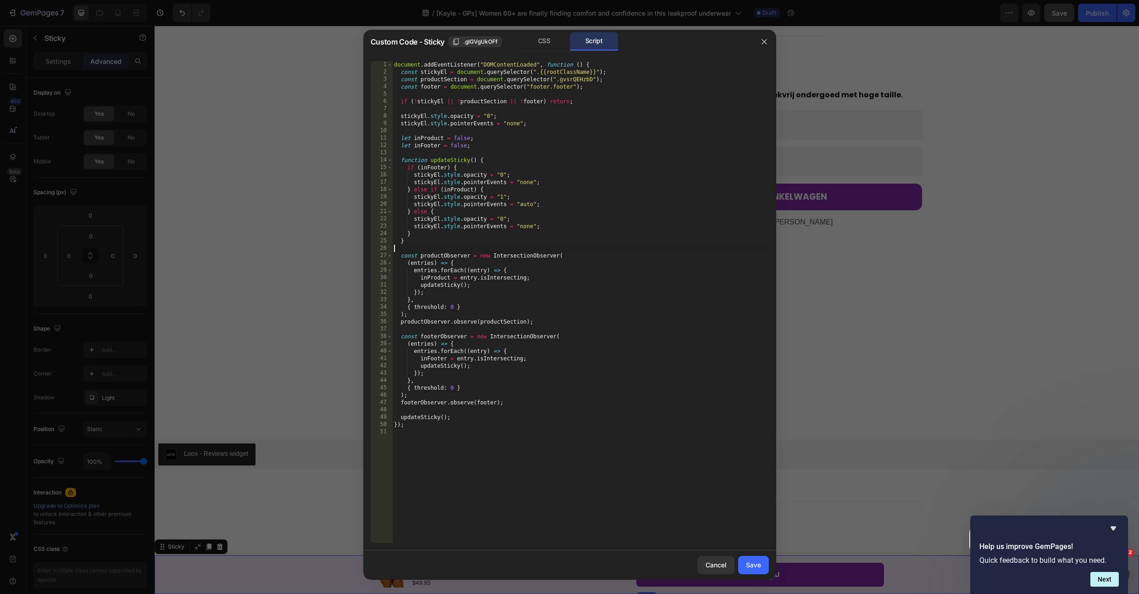
click at [603, 161] on div "document . addEventListener ( "DOMContentLoaded" , function ( ) { const stickyE…" at bounding box center [580, 309] width 377 height 497
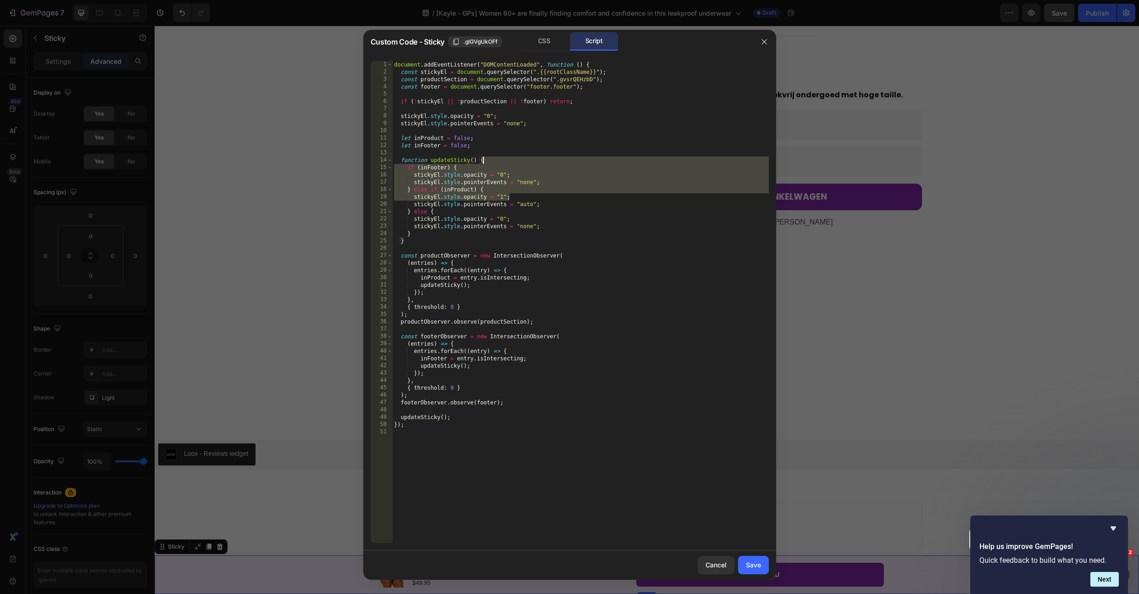
click at [587, 221] on div "document . addEventListener ( "DOMContentLoaded" , function ( ) { const stickyE…" at bounding box center [580, 309] width 377 height 497
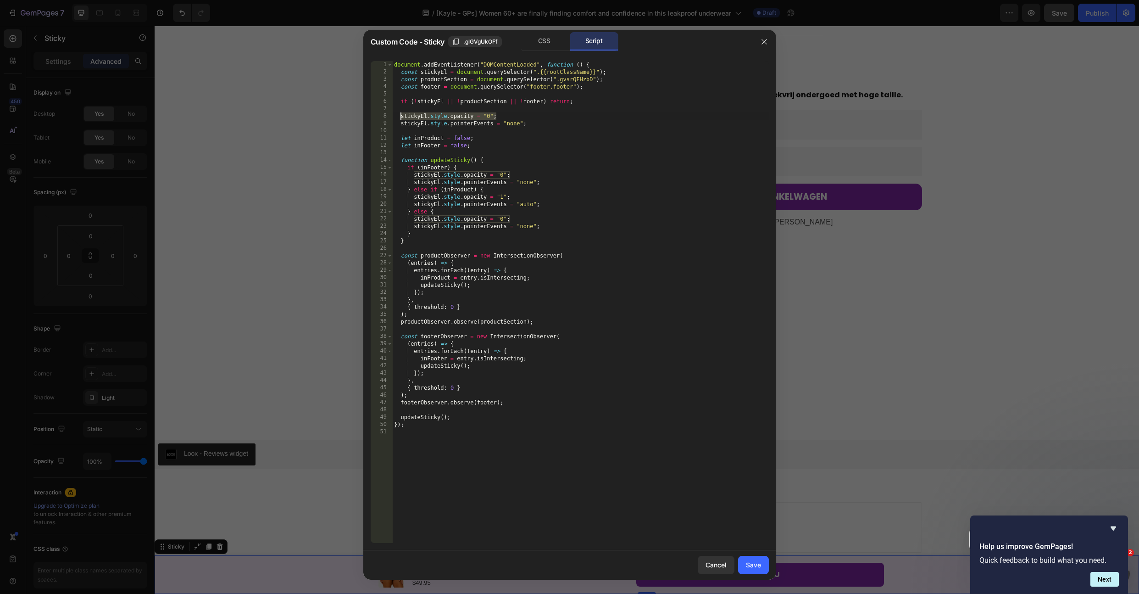
drag, startPoint x: 501, startPoint y: 115, endPoint x: 401, endPoint y: 115, distance: 100.0
click at [401, 115] on div "document . addEventListener ( "DOMContentLoaded" , function ( ) { const stickyE…" at bounding box center [580, 309] width 377 height 497
type textarea "stickyEl.style.opacity = "0";"
click at [509, 109] on div "document . addEventListener ( "DOMContentLoaded" , function ( ) { const stickyE…" at bounding box center [580, 309] width 377 height 497
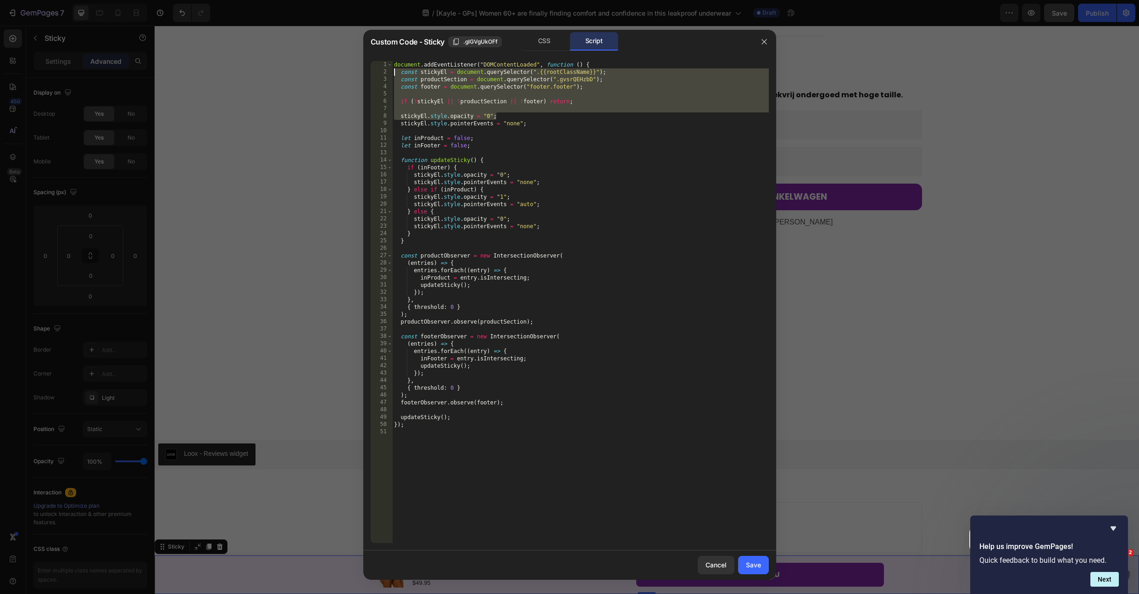
drag, startPoint x: 503, startPoint y: 114, endPoint x: 389, endPoint y: 71, distance: 122.1
click at [389, 71] on div "1 2 3 4 5 6 7 8 9 10 11 12 13 14 15 16 17 18 19 20 21 22 23 24 25 26 27 28 29 3…" at bounding box center [570, 302] width 398 height 482
click at [458, 36] on button ".glGVgUkOFf" at bounding box center [475, 41] width 54 height 11
type textarea "stickyEl.style.opacity = "0";"
click at [550, 173] on div "document . addEventListener ( "DOMContentLoaded" , function ( ) { const stickyE…" at bounding box center [580, 309] width 377 height 497
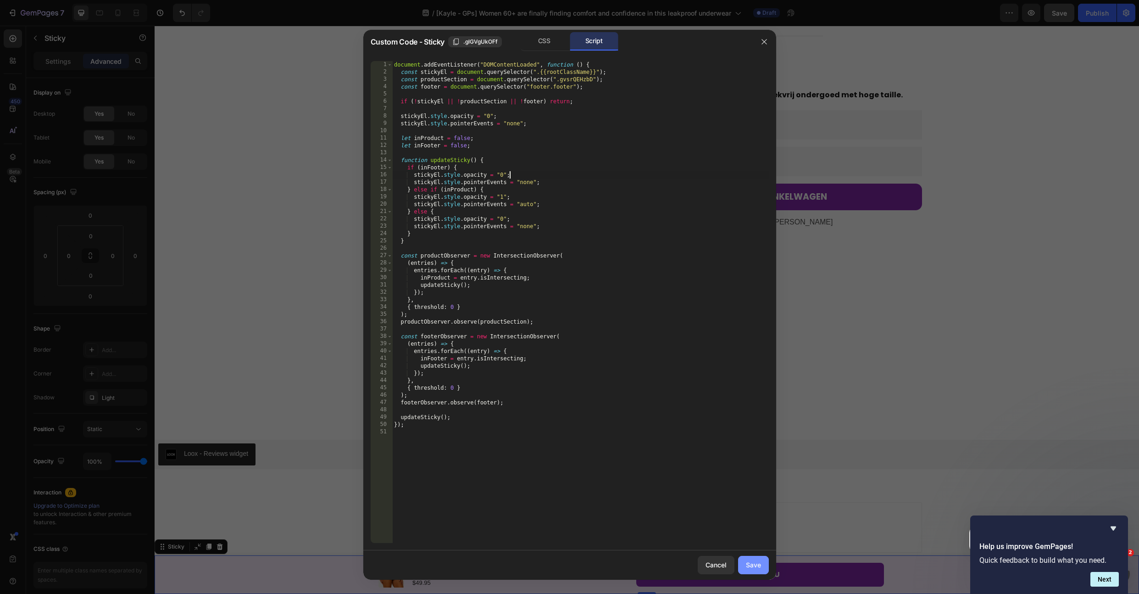
drag, startPoint x: 749, startPoint y: 564, endPoint x: 681, endPoint y: 355, distance: 219.7
click at [749, 564] on div "Save" at bounding box center [753, 565] width 15 height 10
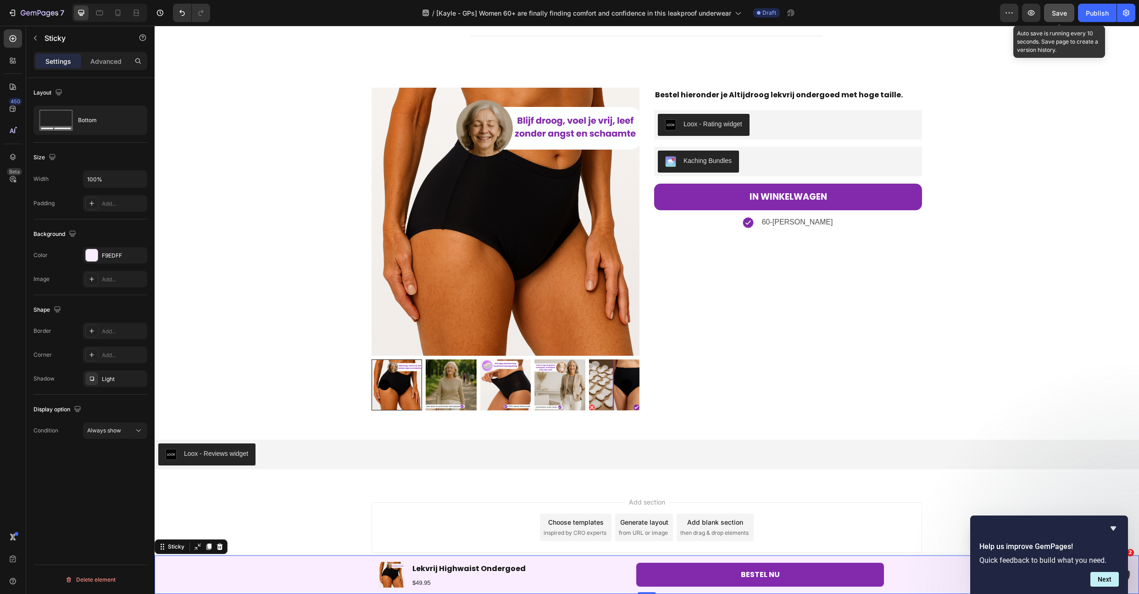
click at [1060, 17] on span "Save" at bounding box center [1059, 13] width 15 height 8
click at [1036, 12] on icon "button" at bounding box center [1031, 12] width 9 height 9
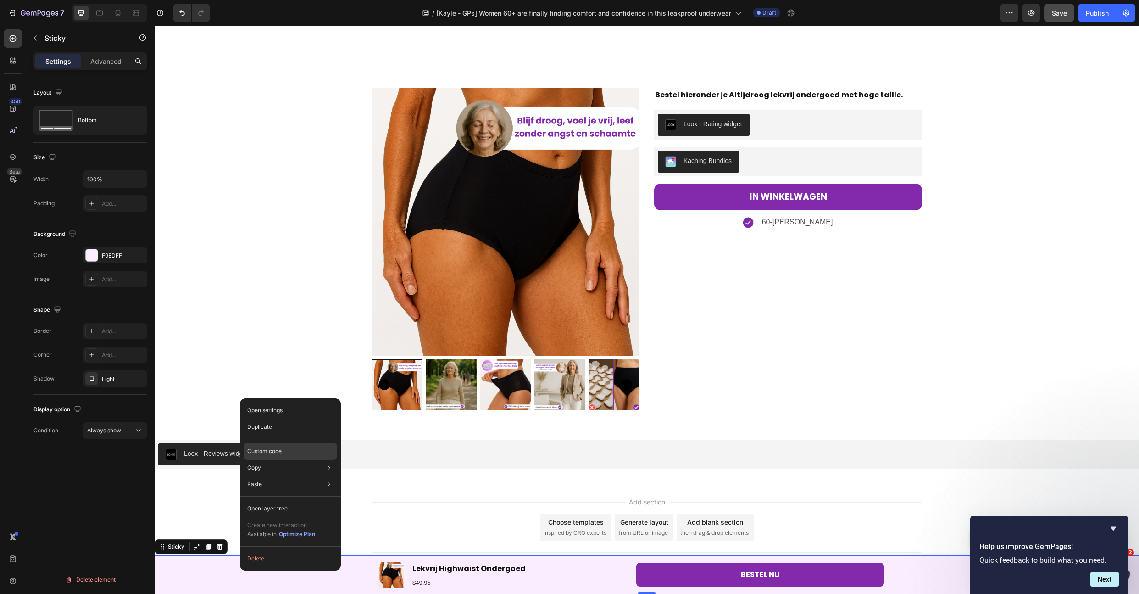
click at [284, 449] on div "Custom code" at bounding box center [291, 451] width 94 height 17
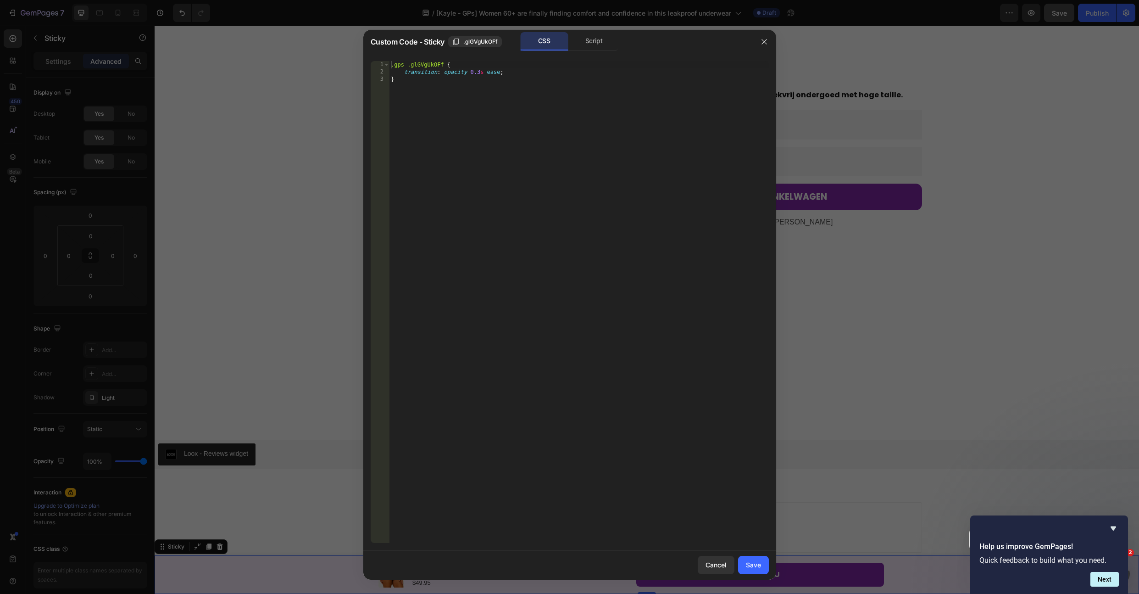
drag, startPoint x: 585, startPoint y: 42, endPoint x: 541, endPoint y: 127, distance: 95.8
click at [585, 42] on div "Script" at bounding box center [594, 41] width 48 height 18
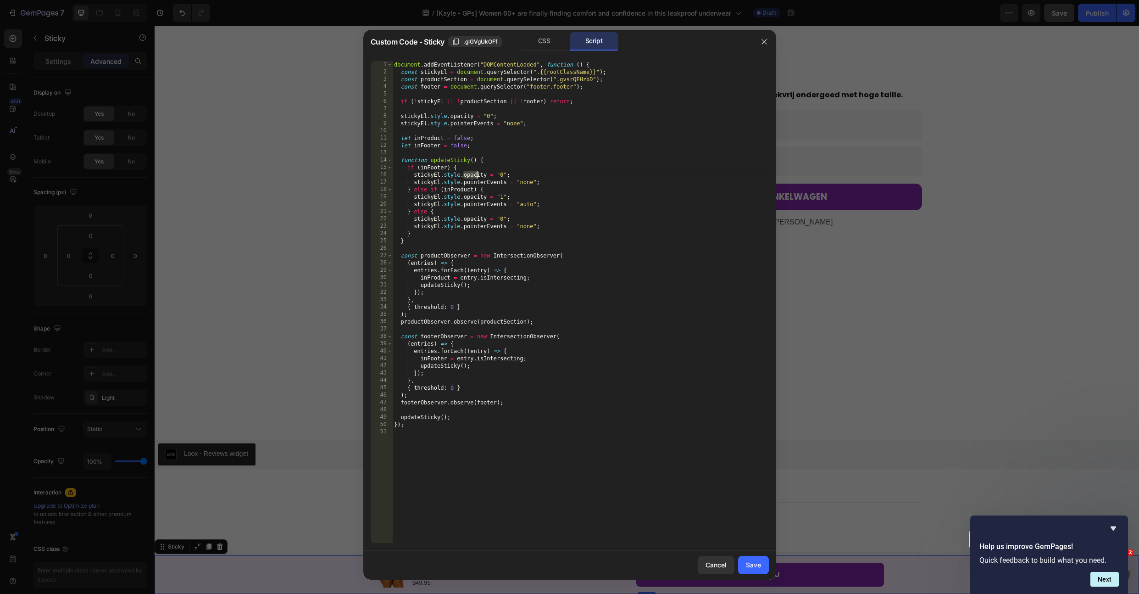
drag, startPoint x: 463, startPoint y: 174, endPoint x: 494, endPoint y: 172, distance: 31.3
click at [491, 172] on div "document . addEventListener ( "DOMContentLoaded" , function ( ) { const stickyE…" at bounding box center [580, 309] width 377 height 497
click at [579, 173] on div "document . addEventListener ( "DOMContentLoaded" , function ( ) { const stickyE…" at bounding box center [580, 309] width 377 height 497
click at [427, 167] on div "document . addEventListener ( "DOMContentLoaded" , function ( ) { const stickyE…" at bounding box center [580, 309] width 377 height 497
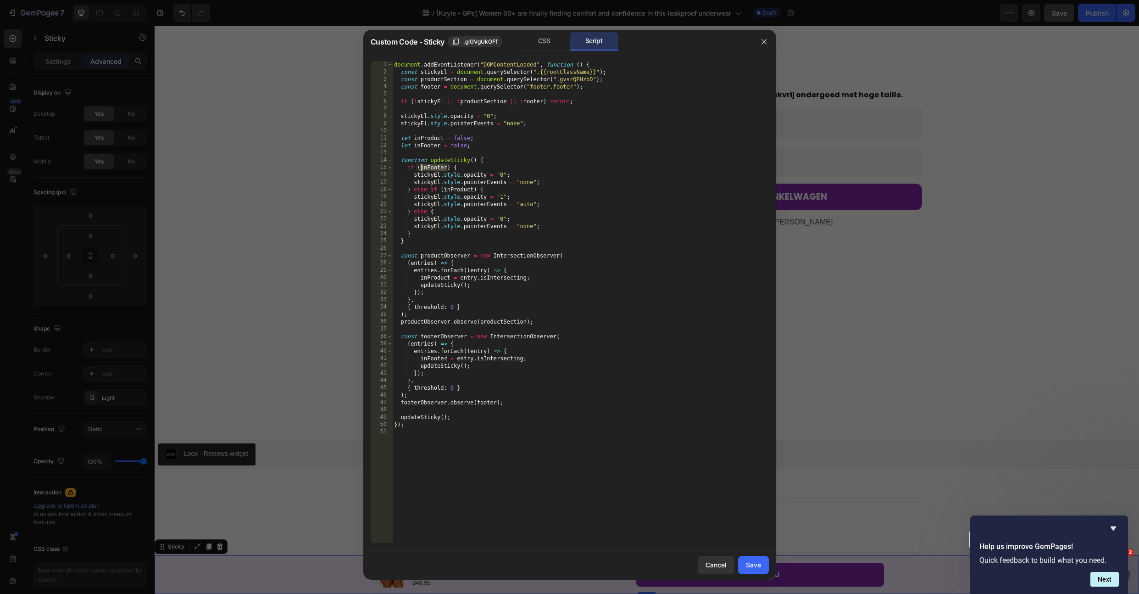
click at [568, 166] on div "document . addEventListener ( "DOMContentLoaded" , function ( ) { const stickyE…" at bounding box center [580, 309] width 377 height 497
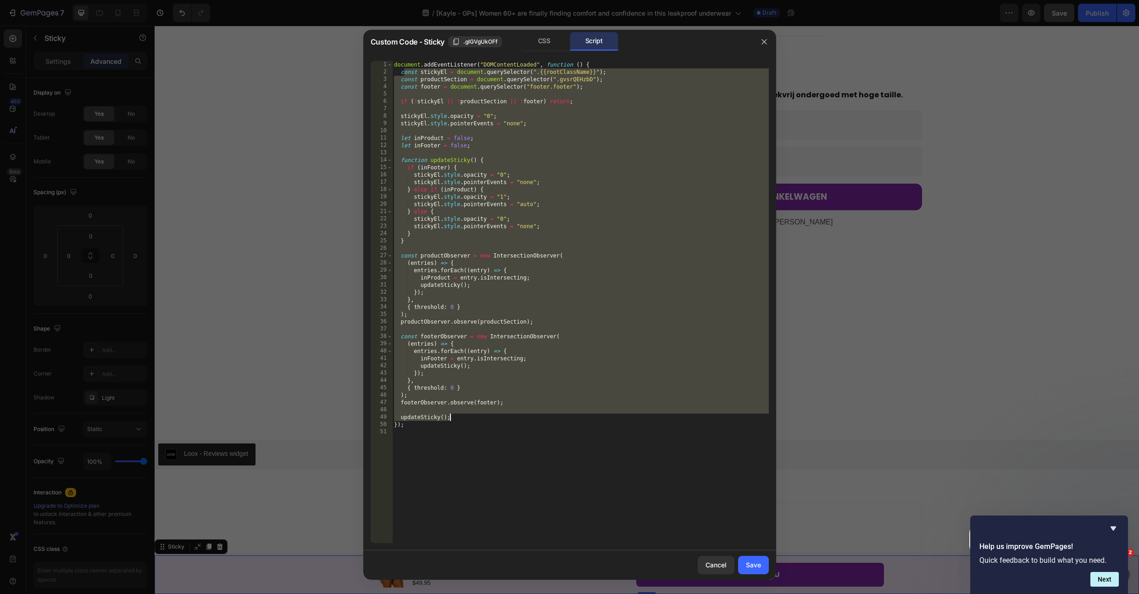
drag, startPoint x: 402, startPoint y: 72, endPoint x: 464, endPoint y: 418, distance: 351.4
click at [464, 418] on div "document . addEventListener ( "DOMContentLoaded" , function ( ) { const stickyE…" at bounding box center [580, 309] width 377 height 497
type textarea "updateSticky();"
click at [576, 110] on div "document . addEventListener ( "DOMContentLoaded" , function ( ) { const stickyE…" at bounding box center [580, 309] width 377 height 497
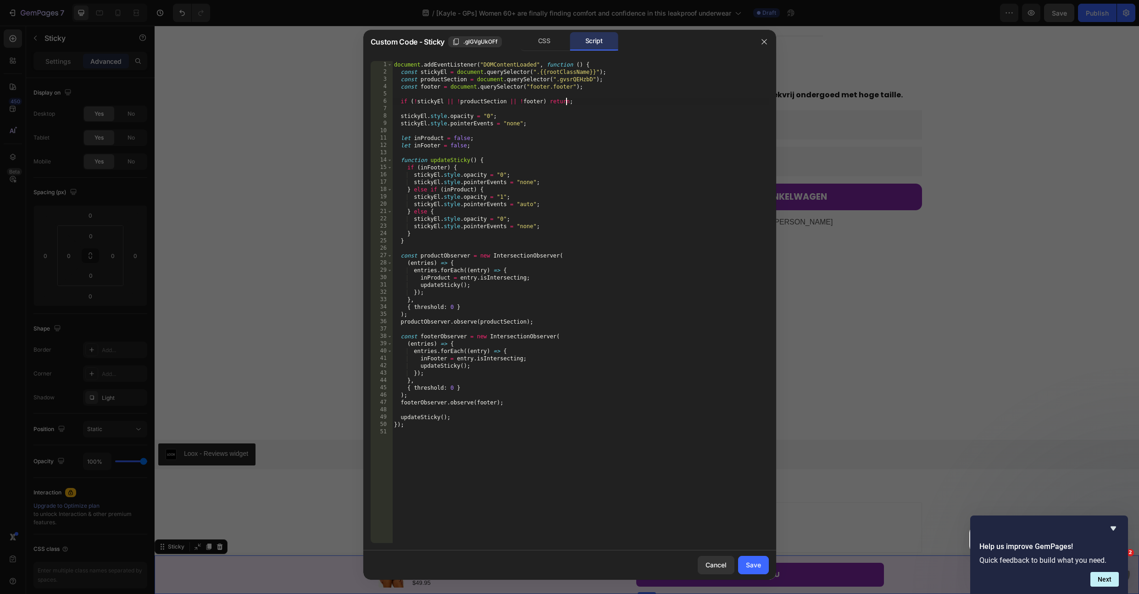
click at [568, 101] on div "document . addEventListener ( "DOMContentLoaded" , function ( ) { const stickyE…" at bounding box center [580, 309] width 377 height 497
type textarea "});"
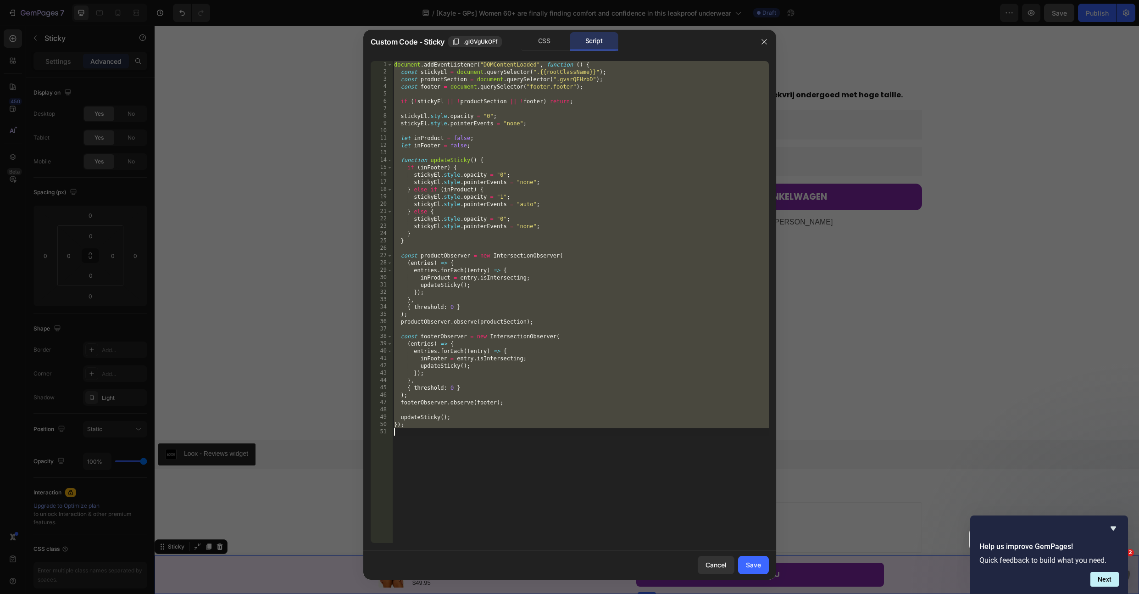
click at [562, 100] on div "document . addEventListener ( "DOMContentLoaded" , function ( ) { const stickyE…" at bounding box center [580, 309] width 377 height 497
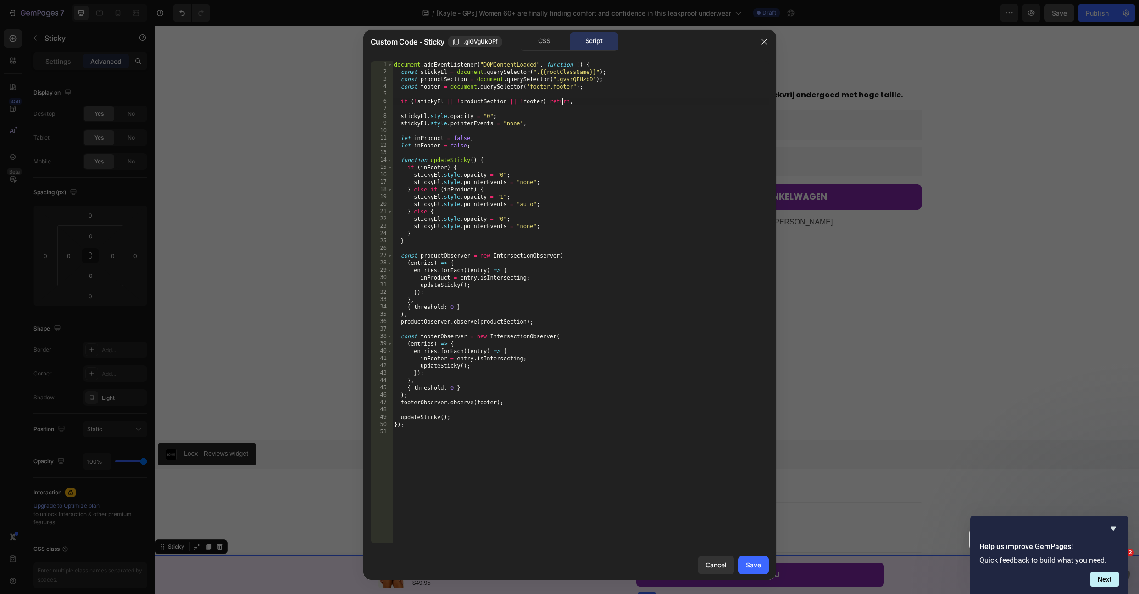
click at [562, 100] on div "document . addEventListener ( "DOMContentLoaded" , function ( ) { const stickyE…" at bounding box center [580, 309] width 377 height 497
type textarea "if (!stickyEl || !productSection || !footer) return;"
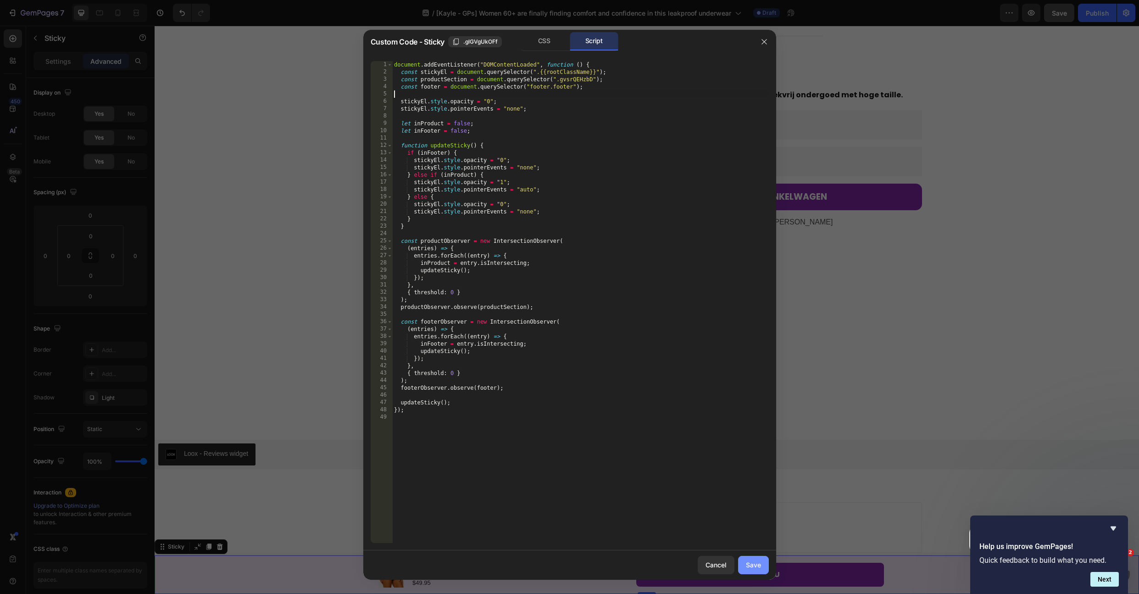
click at [756, 570] on button "Save" at bounding box center [753, 565] width 31 height 18
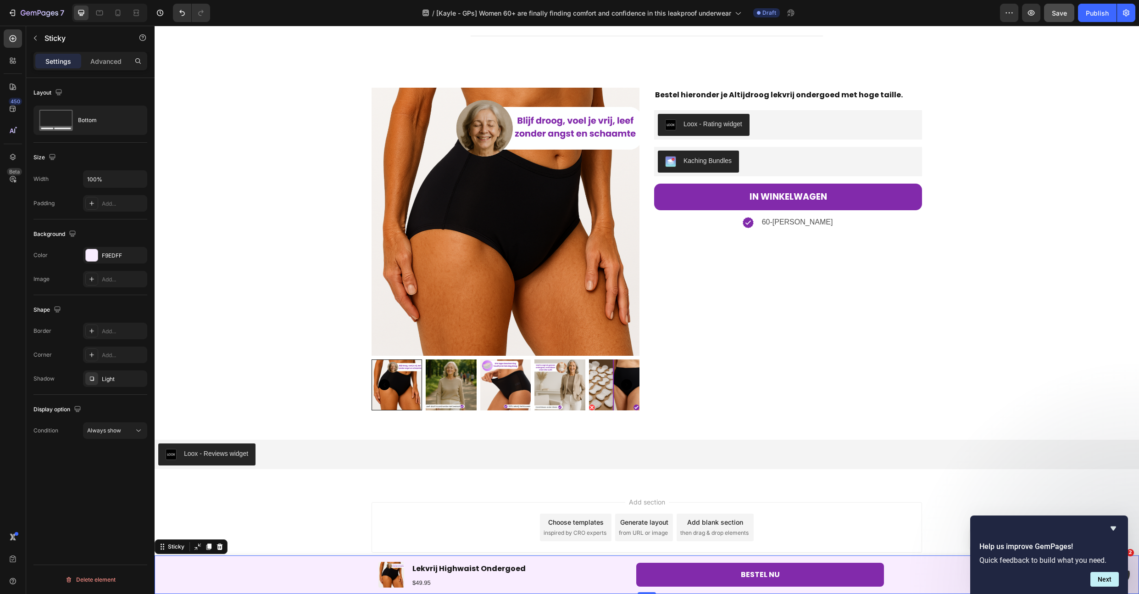
click at [1059, 10] on span "Save" at bounding box center [1059, 13] width 15 height 8
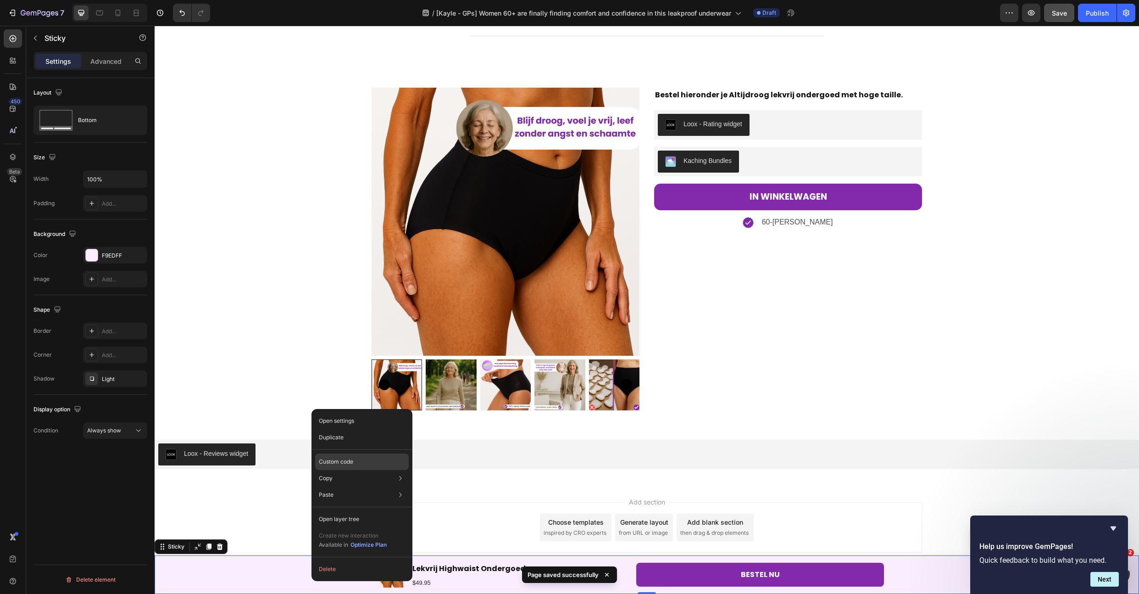
click at [372, 465] on div "Custom code" at bounding box center [362, 461] width 94 height 17
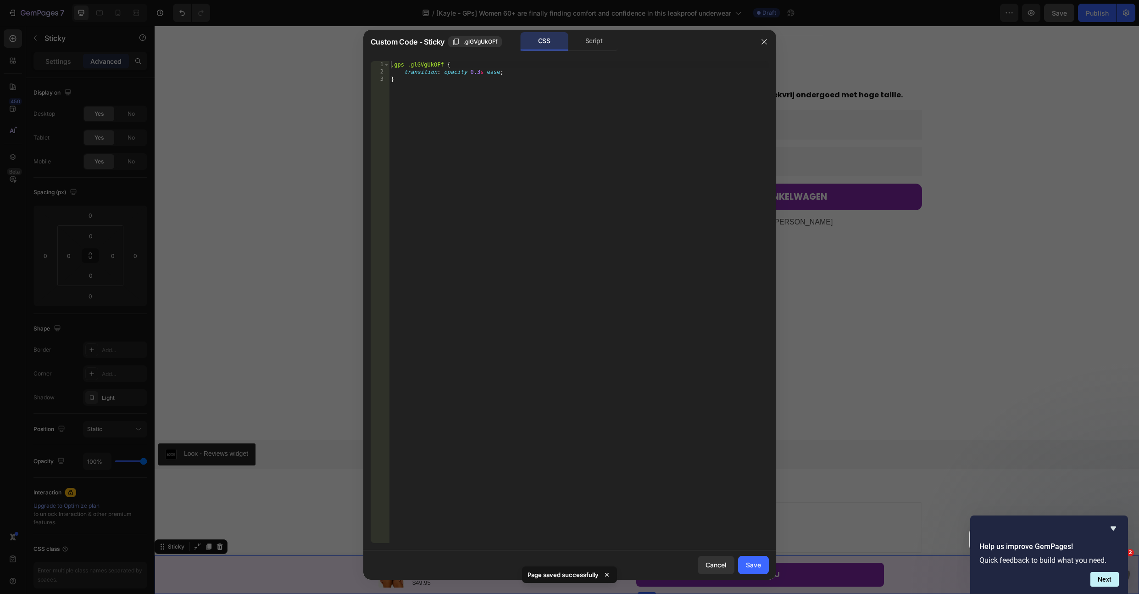
click at [601, 50] on div "CSS Script" at bounding box center [569, 41] width 98 height 19
click at [598, 45] on div "Script" at bounding box center [594, 41] width 48 height 18
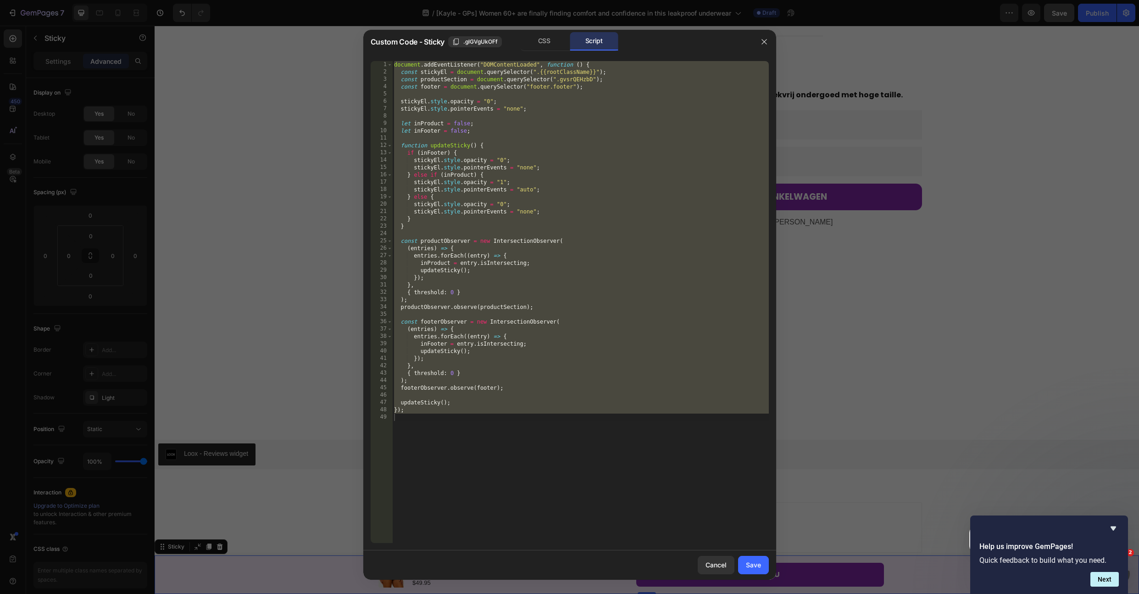
click at [534, 217] on div "document . addEventListener ( "DOMContentLoaded" , function ( ) { const stickyE…" at bounding box center [580, 309] width 377 height 497
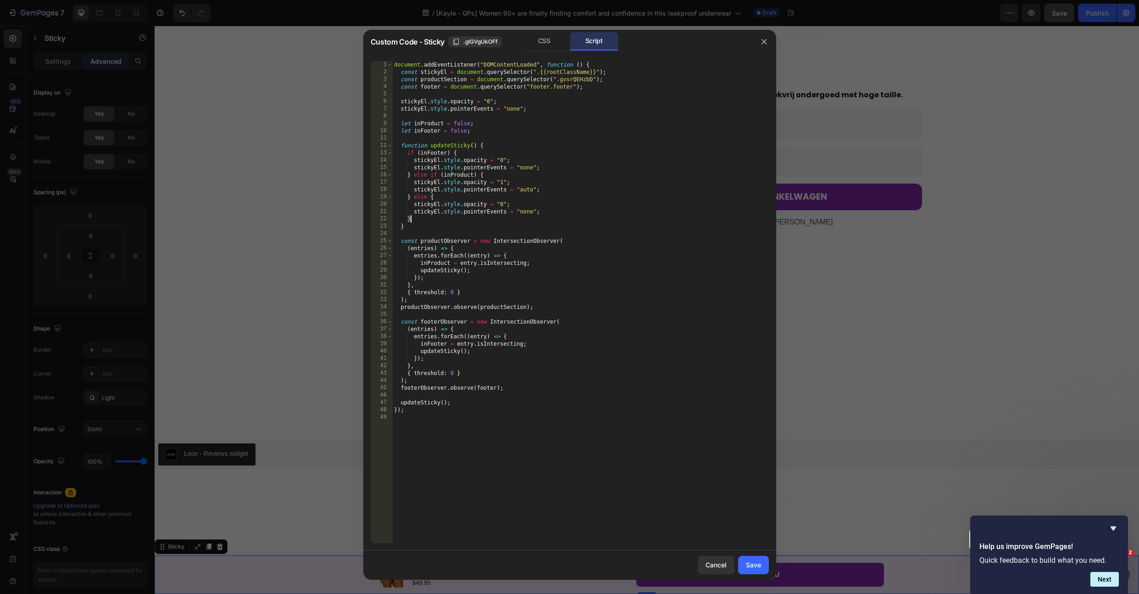
type textarea "});"
